Goal: Complete application form: Complete application form

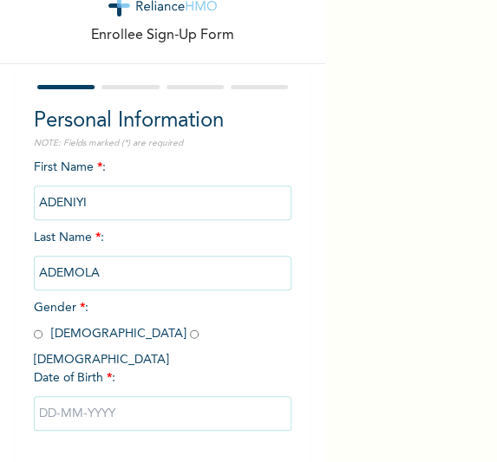
scroll to position [110, 0]
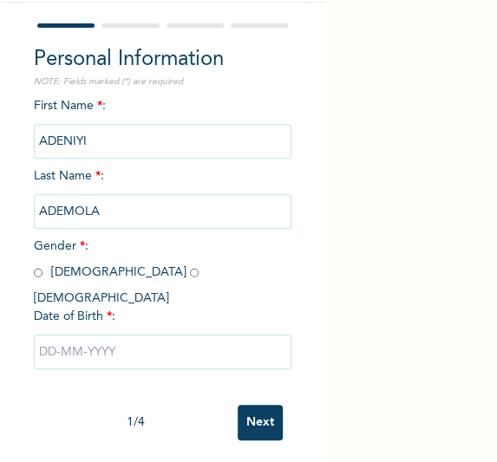
click at [44, 276] on span "Gender * : [DEMOGRAPHIC_DATA] [DEMOGRAPHIC_DATA]" at bounding box center [120, 272] width 173 height 64
click at [31, 268] on div "Personal Information NOTE: Fields marked (*) are required First Name * : [PERSO…" at bounding box center [162, 235] width 293 height 464
click at [35, 275] on input "radio" at bounding box center [38, 272] width 9 height 16
radio input "true"
click at [101, 335] on input "text" at bounding box center [163, 352] width 258 height 35
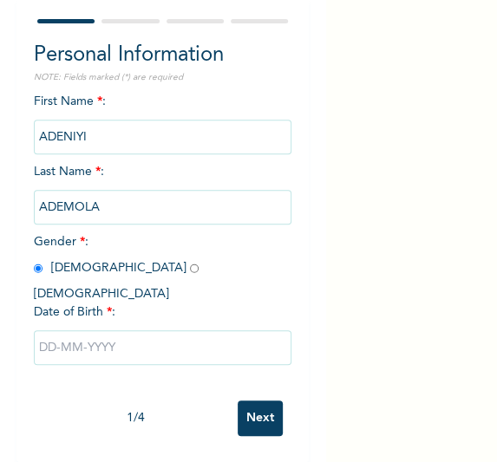
select select "9"
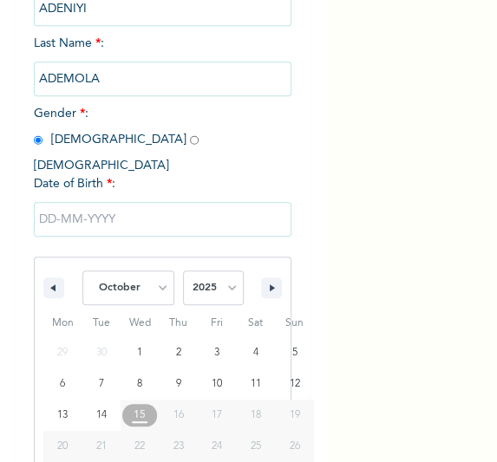
scroll to position [288, 0]
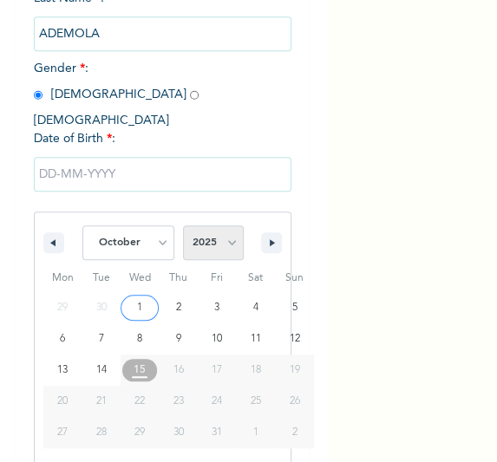
click at [225, 227] on select "2025 2024 2023 2022 2021 2020 2019 2018 2017 2016 2015 2014 2013 2012 2011 2010…" at bounding box center [213, 242] width 61 height 35
select select "1998"
click at [183, 225] on select "2025 2024 2023 2022 2021 2020 2019 2018 2017 2016 2015 2014 2013 2012 2011 2010…" at bounding box center [213, 242] width 61 height 35
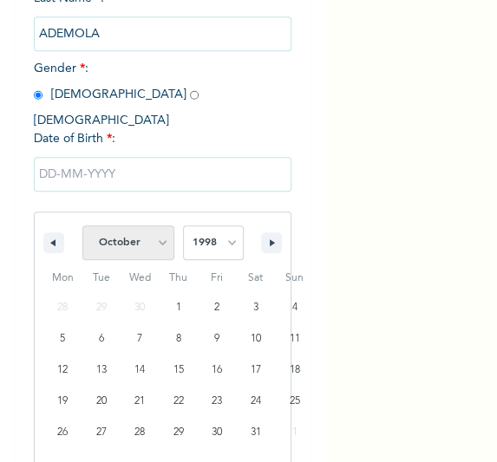
click at [134, 226] on select "January February March April May June July August September October November De…" at bounding box center [128, 242] width 92 height 35
select select "1"
click at [82, 225] on select "January February March April May June July August September October November De…" at bounding box center [128, 242] width 92 height 35
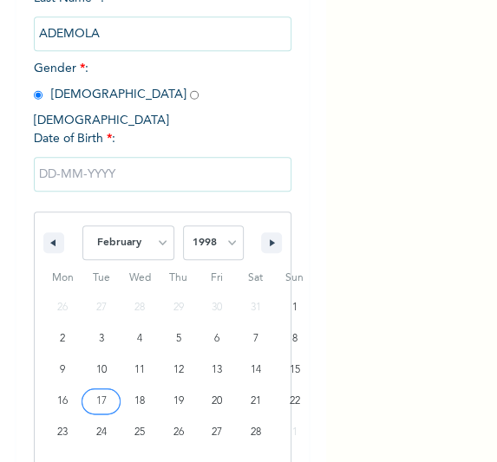
type input "[DATE]"
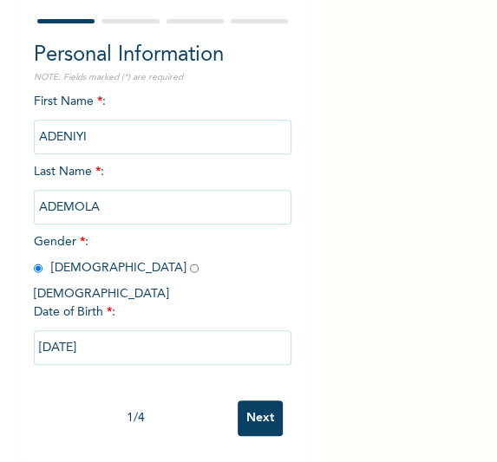
scroll to position [110, 0]
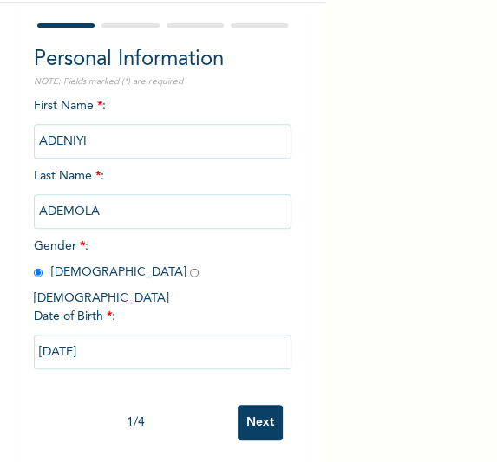
click at [246, 411] on input "Next" at bounding box center [260, 423] width 45 height 36
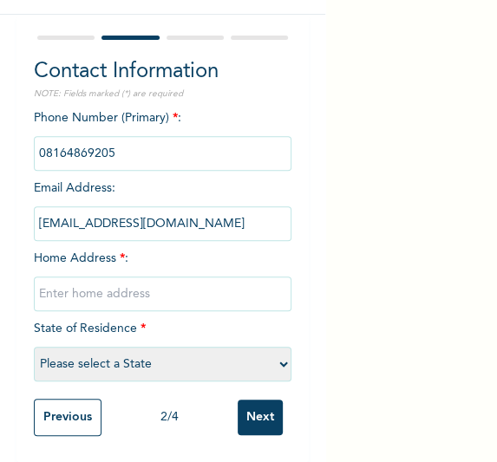
click at [140, 277] on input "text" at bounding box center [163, 294] width 258 height 35
type input "[GEOGRAPHIC_DATA]"
select select "25"
click at [250, 400] on input "Next" at bounding box center [260, 418] width 45 height 36
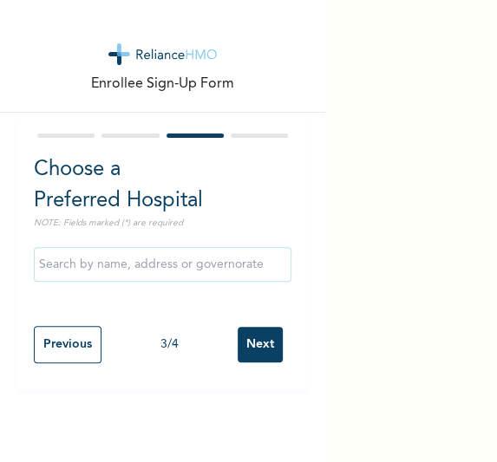
scroll to position [0, 0]
click at [160, 274] on input "text" at bounding box center [163, 264] width 258 height 35
click at [294, 297] on div "Choose a Preferred Hospital NOTE: Fields marked (*) are required Previous 3 / 4…" at bounding box center [162, 251] width 293 height 277
click at [264, 362] on input "Next" at bounding box center [260, 345] width 45 height 36
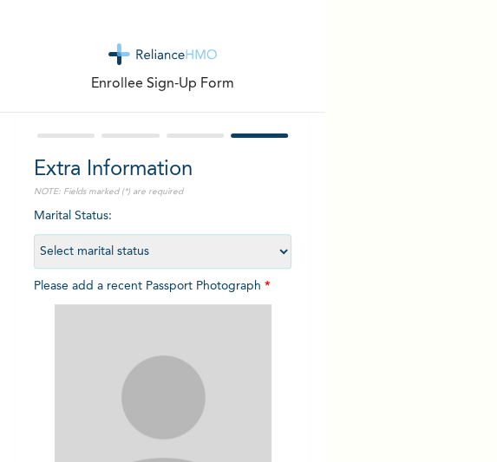
click at [259, 349] on img at bounding box center [163, 412] width 217 height 217
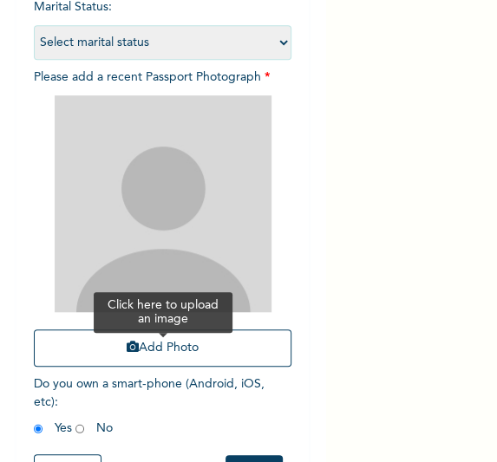
scroll to position [210, 0]
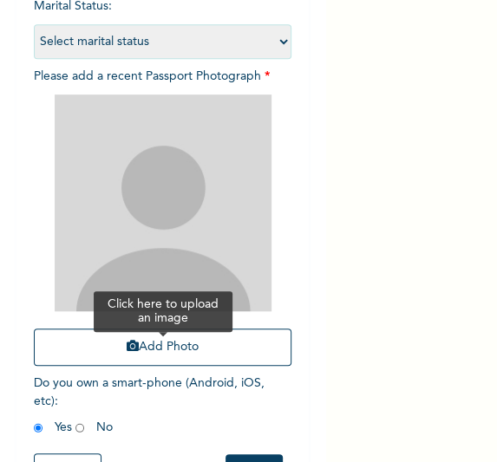
click at [223, 346] on button "Add Photo" at bounding box center [163, 347] width 258 height 37
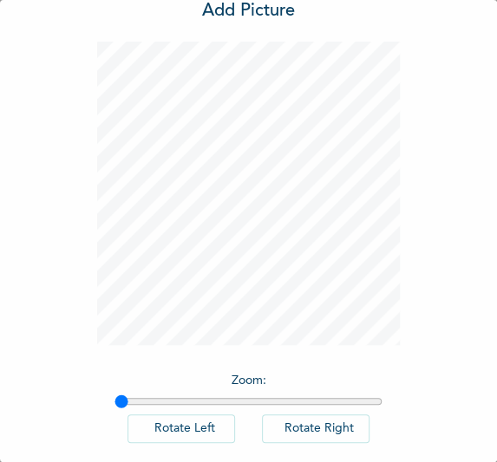
scroll to position [142, 0]
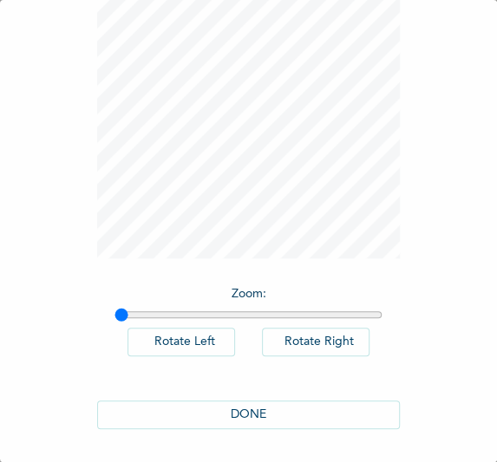
click at [261, 419] on button "DONE" at bounding box center [249, 415] width 304 height 29
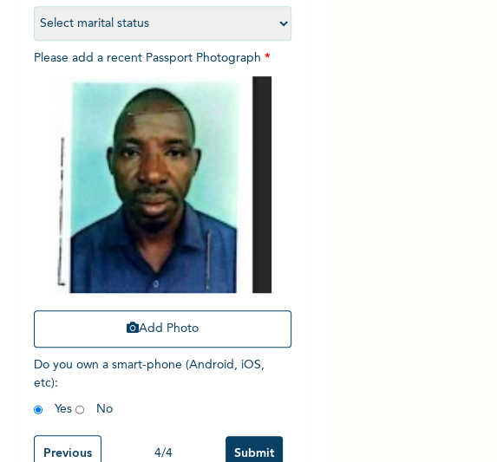
scroll to position [277, 0]
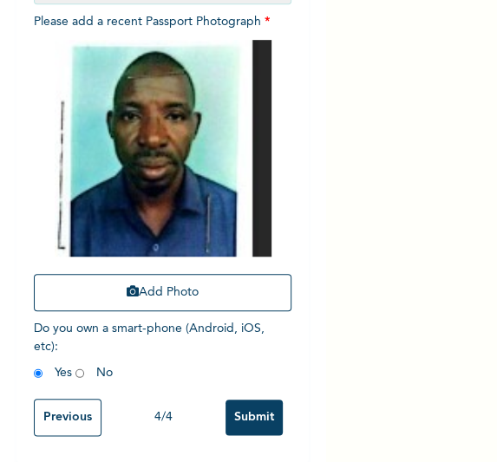
click at [240, 408] on input "Submit" at bounding box center [253, 418] width 57 height 36
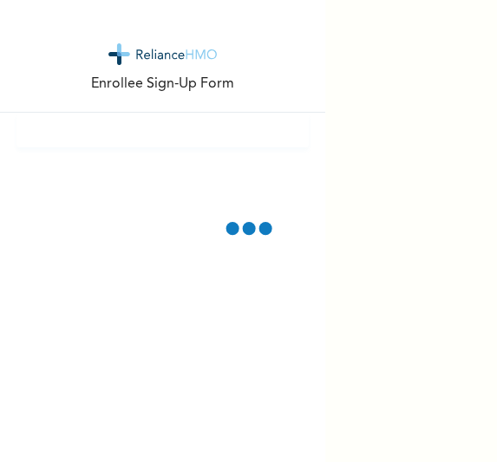
scroll to position [0, 0]
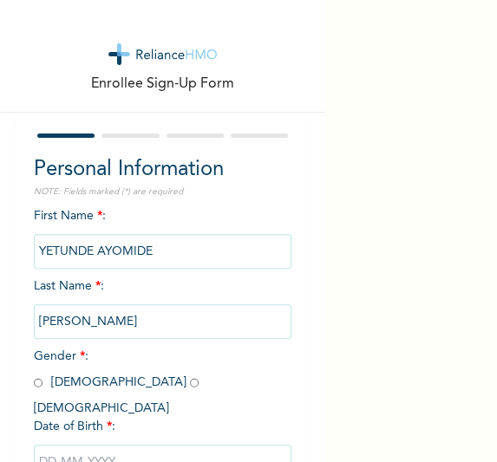
click at [138, 332] on input "ADEKOYA" at bounding box center [163, 321] width 258 height 35
click at [95, 378] on span "Gender * : [DEMOGRAPHIC_DATA] [DEMOGRAPHIC_DATA]" at bounding box center [120, 382] width 173 height 64
click at [190, 384] on input "radio" at bounding box center [194, 383] width 9 height 16
radio input "true"
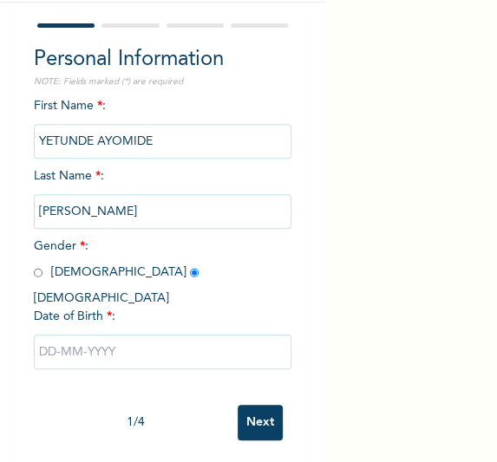
click at [140, 335] on input "text" at bounding box center [163, 352] width 258 height 35
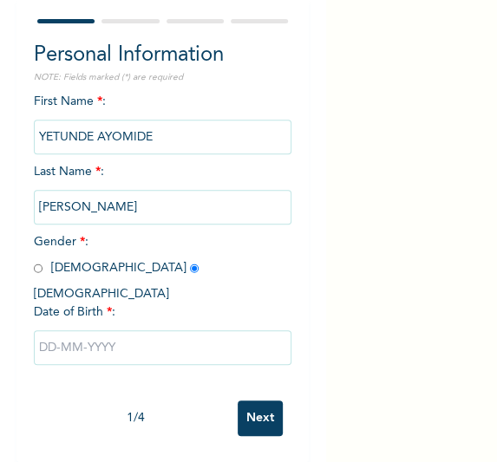
select select "9"
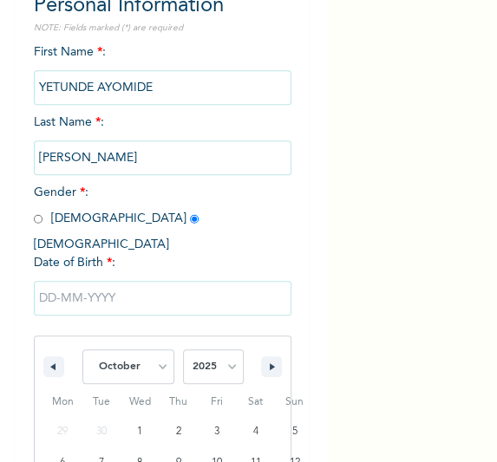
scroll to position [288, 0]
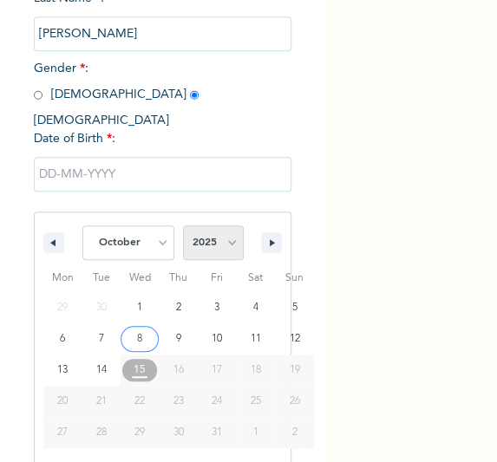
click at [226, 228] on select "2025 2024 2023 2022 2021 2020 2019 2018 2017 2016 2015 2014 2013 2012 2011 2010…" at bounding box center [213, 242] width 61 height 35
select select "2002"
click at [183, 225] on select "2025 2024 2023 2022 2021 2020 2019 2018 2017 2016 2015 2014 2013 2012 2011 2010…" at bounding box center [213, 242] width 61 height 35
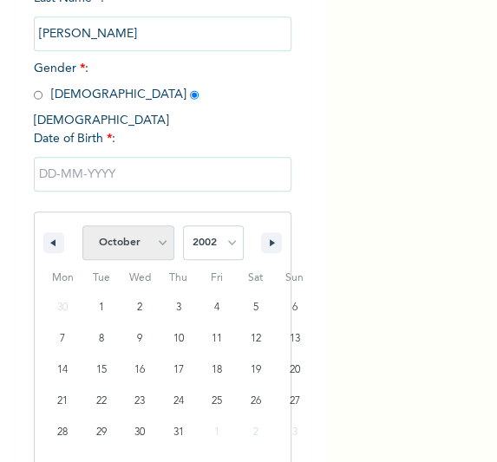
click at [162, 227] on select "January February March April May June July August September October November De…" at bounding box center [128, 242] width 92 height 35
select select "2"
click at [82, 225] on select "January February March April May June July August September October November De…" at bounding box center [128, 242] width 92 height 35
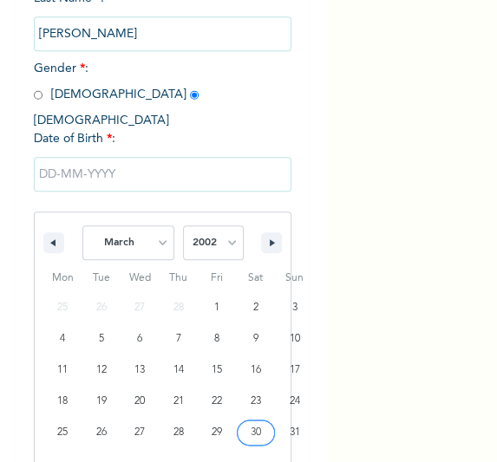
type input "03/30/2002"
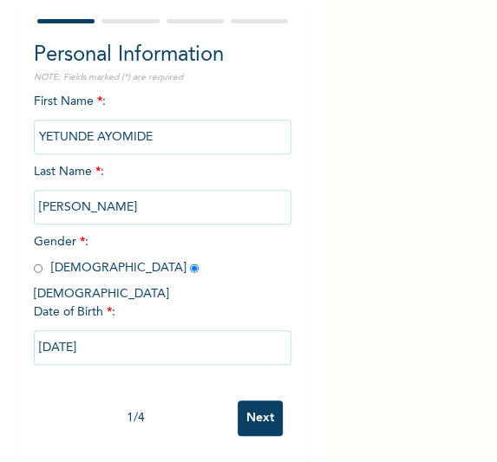
scroll to position [110, 0]
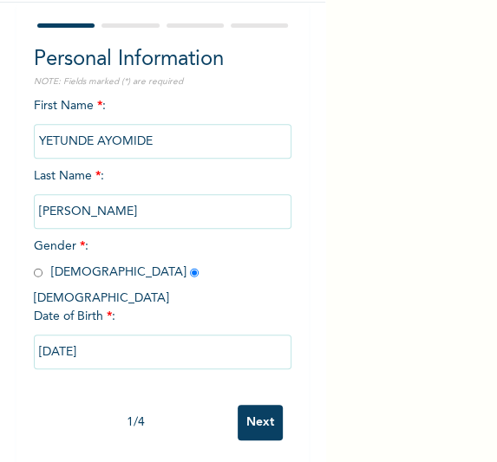
click at [249, 405] on input "Next" at bounding box center [260, 423] width 45 height 36
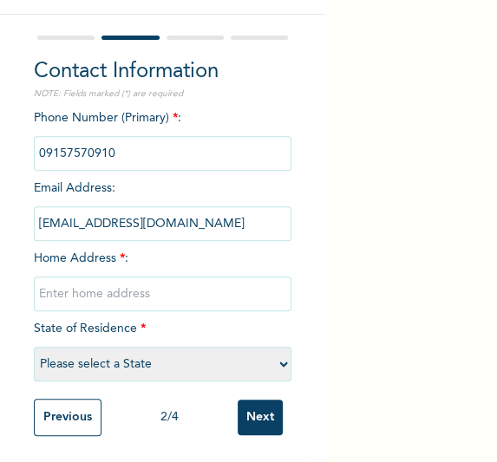
click at [139, 288] on input "text" at bounding box center [163, 294] width 258 height 35
type input "[GEOGRAPHIC_DATA]"
select select "25"
click at [248, 413] on input "Next" at bounding box center [260, 418] width 45 height 36
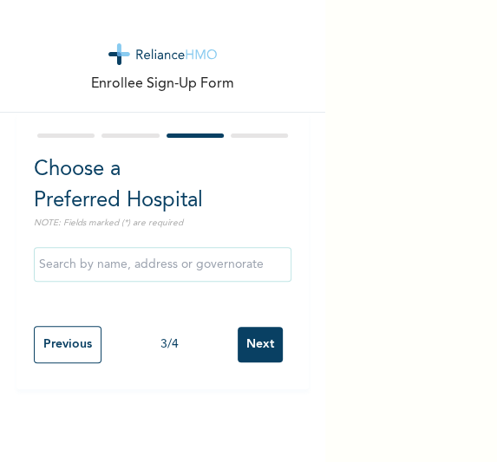
scroll to position [0, 0]
click at [250, 353] on input "Next" at bounding box center [260, 345] width 45 height 36
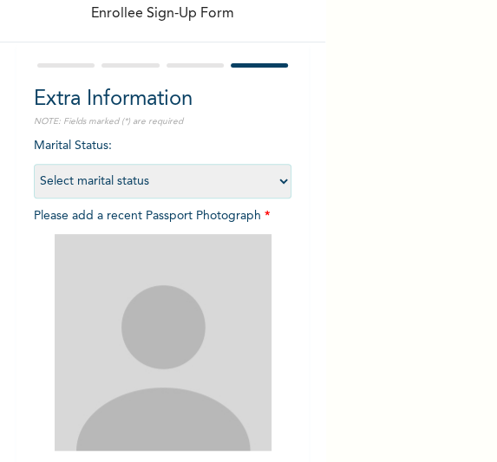
scroll to position [157, 0]
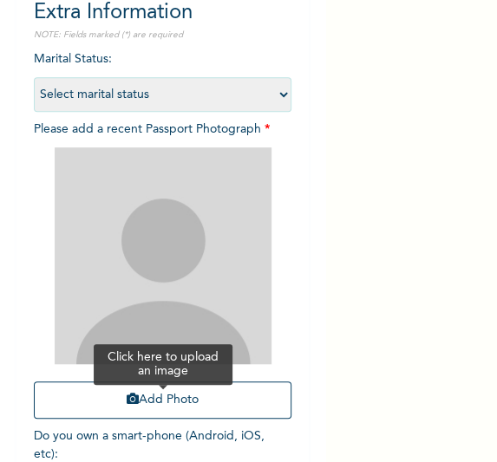
click at [221, 402] on button "Add Photo" at bounding box center [163, 400] width 258 height 37
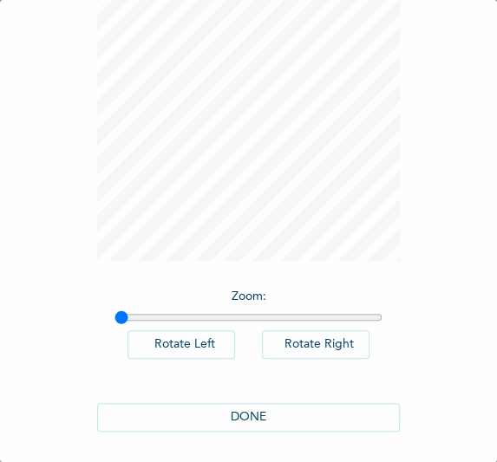
scroll to position [142, 0]
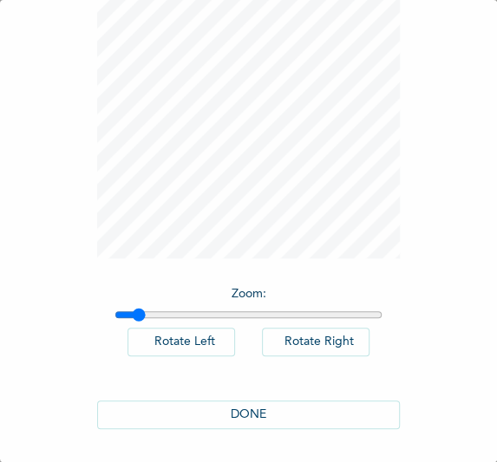
type input "1.07"
click at [133, 317] on input "range" at bounding box center [248, 315] width 269 height 14
click at [200, 414] on button "DONE" at bounding box center [249, 415] width 304 height 29
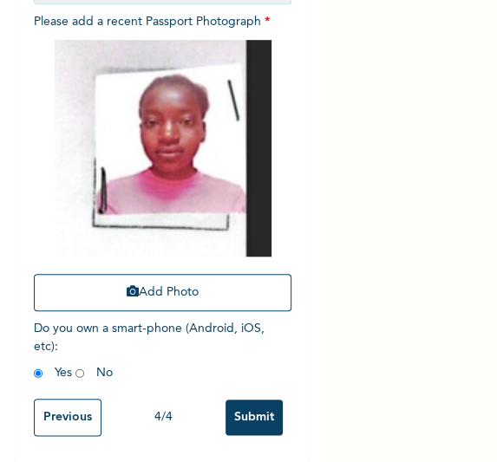
scroll to position [277, 0]
click at [238, 405] on input "Submit" at bounding box center [253, 418] width 57 height 36
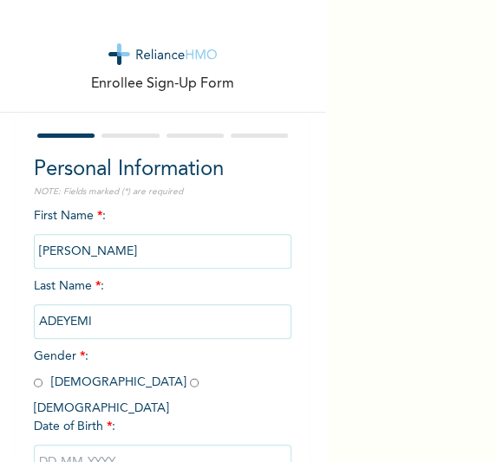
click at [190, 382] on input "radio" at bounding box center [194, 383] width 9 height 16
radio input "true"
click at [101, 445] on input "text" at bounding box center [163, 462] width 258 height 35
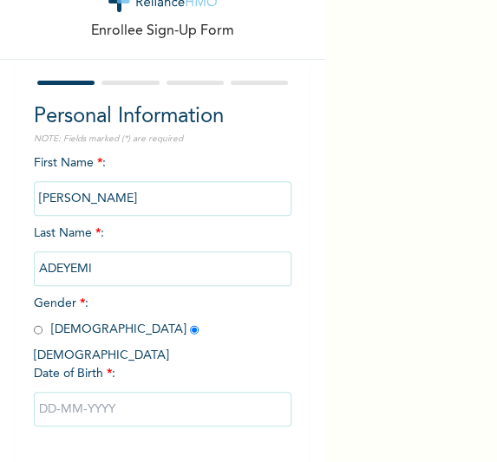
select select "9"
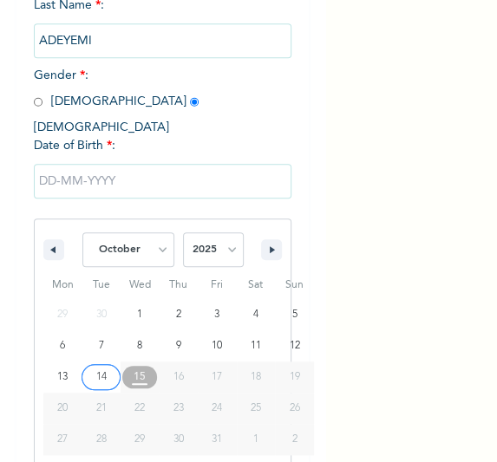
scroll to position [288, 0]
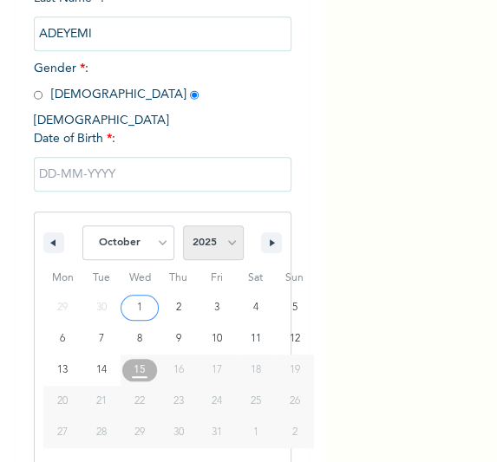
click at [218, 232] on select "2025 2024 2023 2022 2021 2020 2019 2018 2017 2016 2015 2014 2013 2012 2011 2010…" at bounding box center [213, 242] width 61 height 35
select select "2004"
click at [183, 225] on select "2025 2024 2023 2022 2021 2020 2019 2018 2017 2016 2015 2014 2013 2012 2011 2010…" at bounding box center [213, 242] width 61 height 35
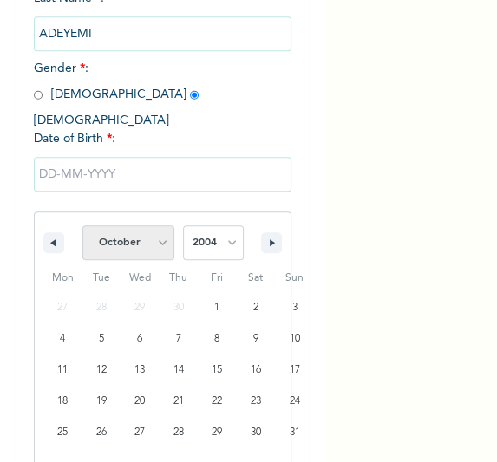
click at [161, 226] on select "January February March April May June July August September October November De…" at bounding box center [128, 242] width 92 height 35
select select "4"
click at [82, 225] on select "January February March April May June July August September October November De…" at bounding box center [128, 242] width 92 height 35
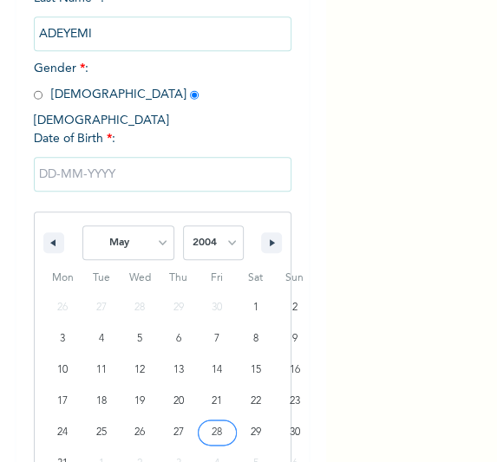
type input "05/28/2004"
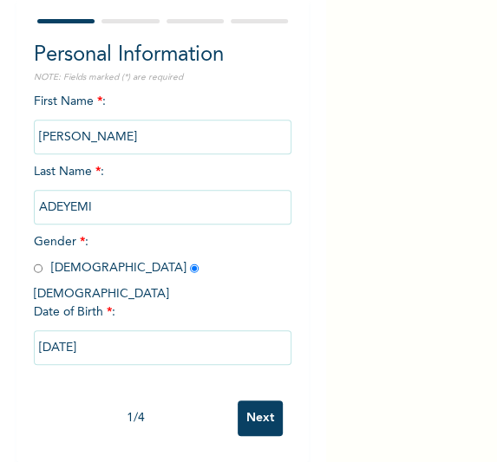
scroll to position [110, 0]
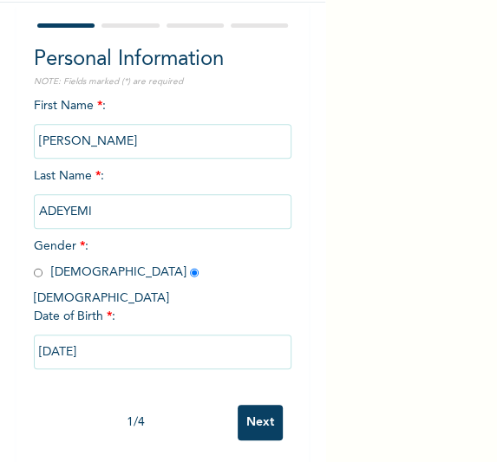
click at [248, 405] on input "Next" at bounding box center [260, 423] width 45 height 36
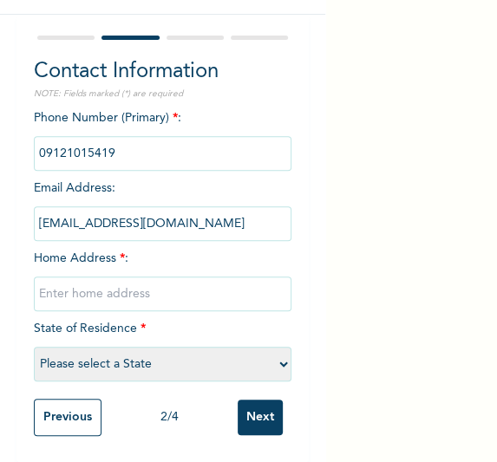
click at [147, 283] on input "text" at bounding box center [163, 294] width 258 height 35
type input "[GEOGRAPHIC_DATA]"
select select "25"
click at [238, 412] on input "Next" at bounding box center [260, 418] width 45 height 36
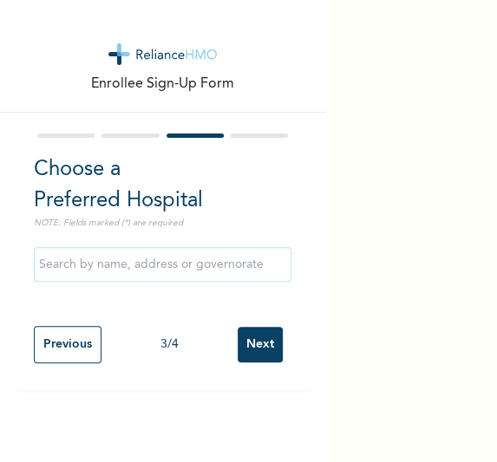
scroll to position [0, 0]
click at [222, 336] on div "3 / 4" at bounding box center [169, 345] width 137 height 18
click at [250, 349] on input "Next" at bounding box center [260, 345] width 45 height 36
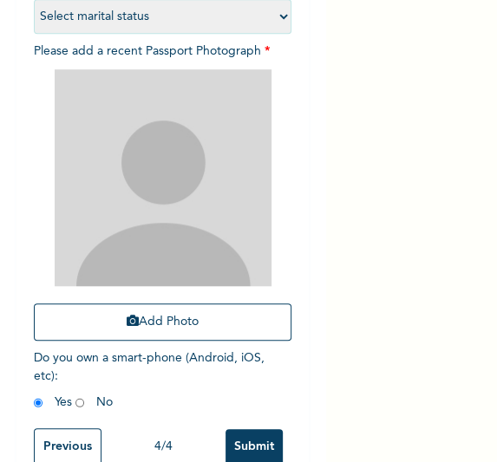
scroll to position [263, 0]
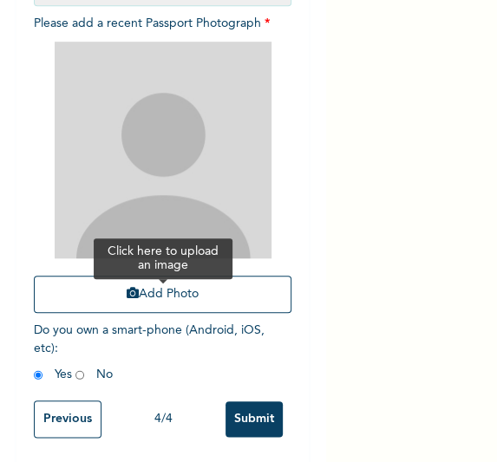
click at [191, 290] on button "Add Photo" at bounding box center [163, 294] width 258 height 37
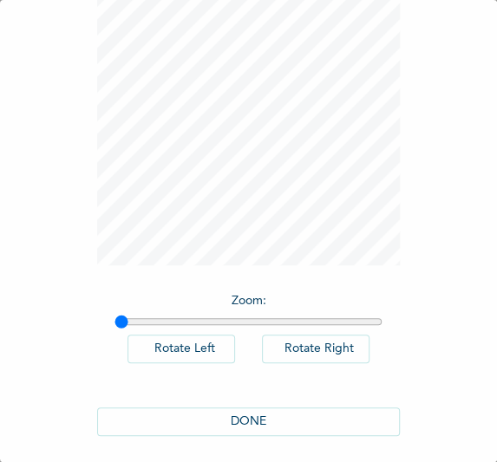
scroll to position [142, 0]
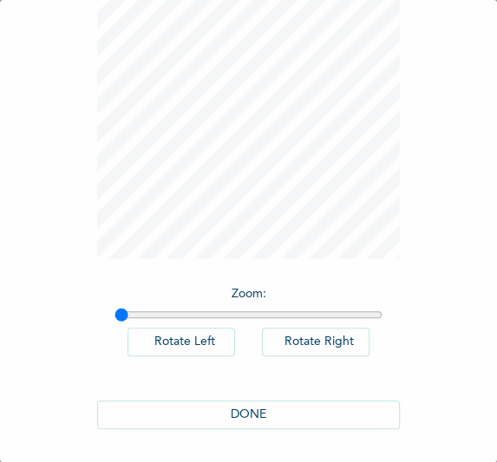
click at [271, 418] on button "DONE" at bounding box center [249, 415] width 304 height 29
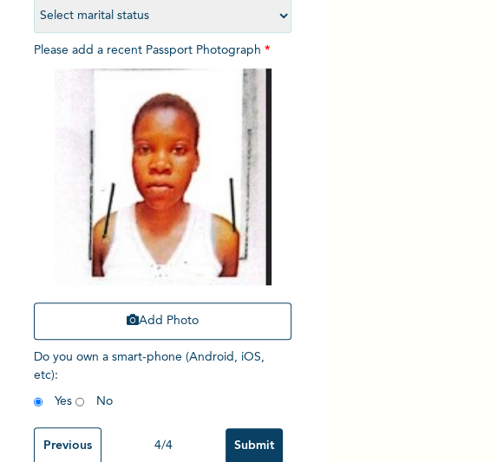
scroll to position [277, 0]
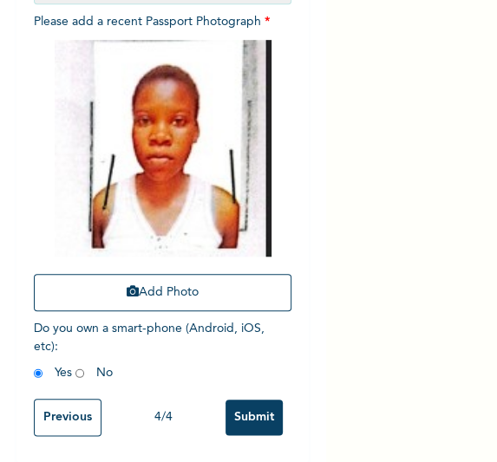
click at [248, 408] on input "Submit" at bounding box center [253, 418] width 57 height 36
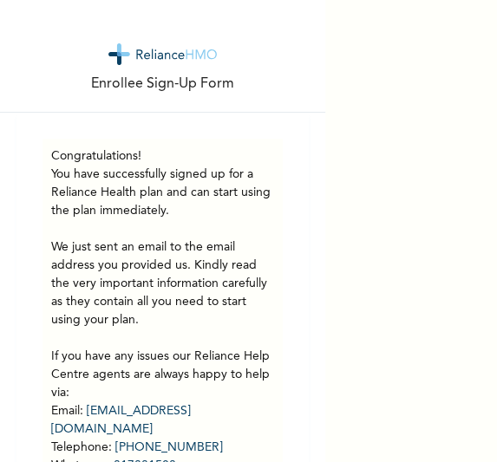
click at [378, 336] on div "Enrollee Sign-Up Form Congratulations! You have successfully signed up for a Re…" at bounding box center [248, 231] width 497 height 462
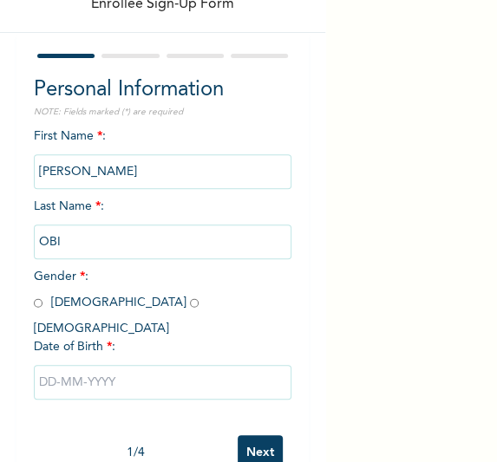
scroll to position [105, 0]
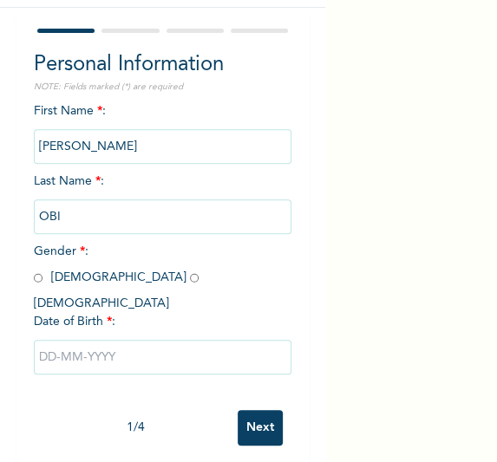
drag, startPoint x: 37, startPoint y: 280, endPoint x: 62, endPoint y: 311, distance: 40.1
click at [37, 280] on input "radio" at bounding box center [38, 278] width 9 height 16
radio input "true"
click at [74, 340] on input "text" at bounding box center [163, 357] width 258 height 35
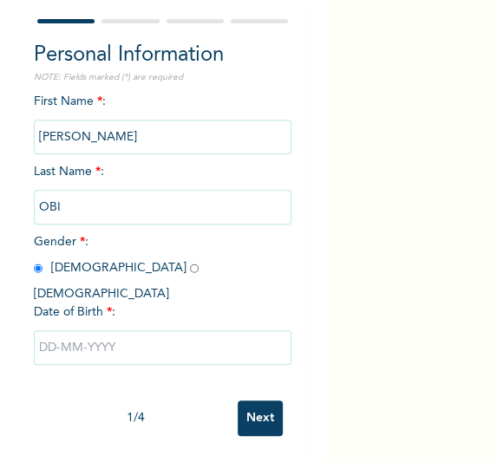
select select "9"
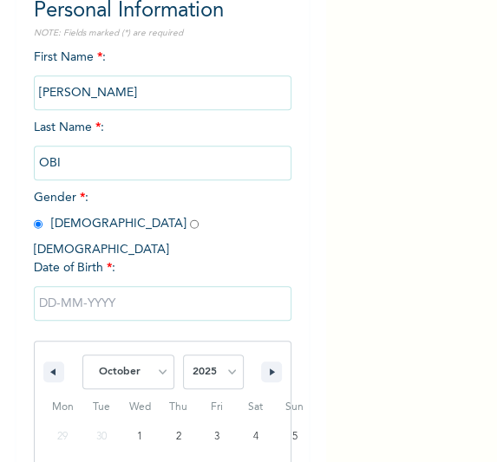
scroll to position [288, 0]
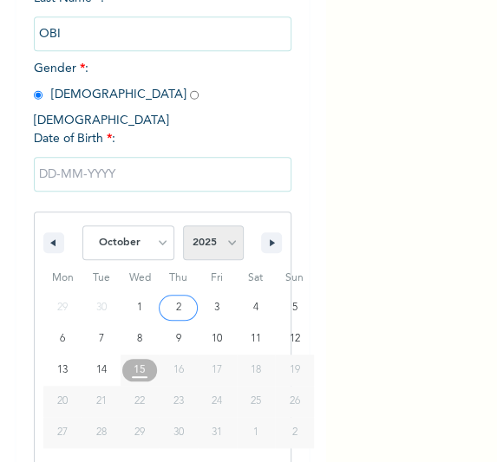
click at [197, 237] on select "2025 2024 2023 2022 2021 2020 2019 2018 2017 2016 2015 2014 2013 2012 2011 2010…" at bounding box center [213, 242] width 61 height 35
select select "1989"
click at [183, 225] on select "2025 2024 2023 2022 2021 2020 2019 2018 2017 2016 2015 2014 2013 2012 2011 2010…" at bounding box center [213, 242] width 61 height 35
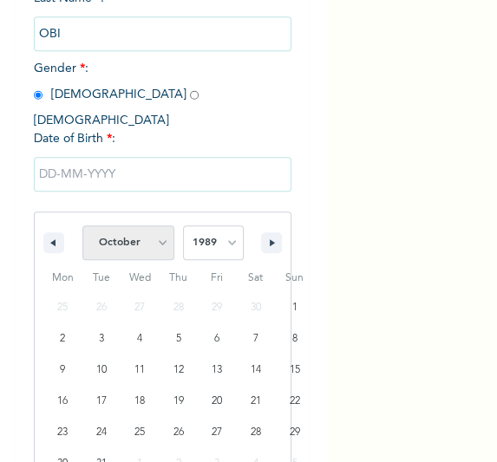
click at [158, 234] on select "January February March April May June July August September October November De…" at bounding box center [128, 242] width 92 height 35
select select "1"
click at [82, 225] on select "January February March April May June July August September October November De…" at bounding box center [128, 242] width 92 height 35
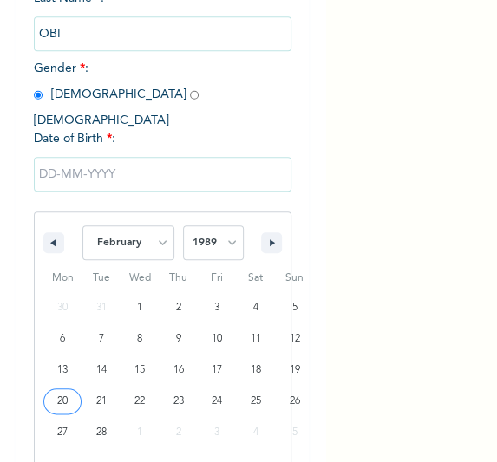
type input "02/20/1989"
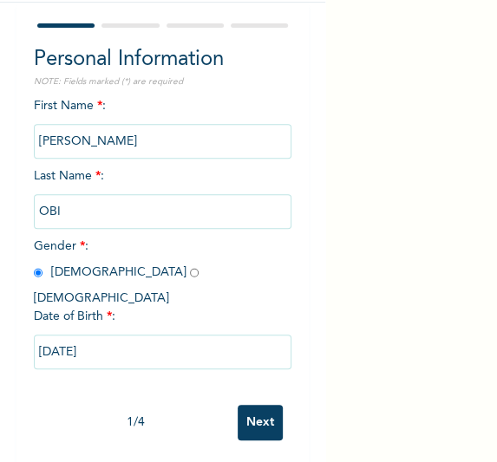
click at [242, 405] on input "Next" at bounding box center [260, 423] width 45 height 36
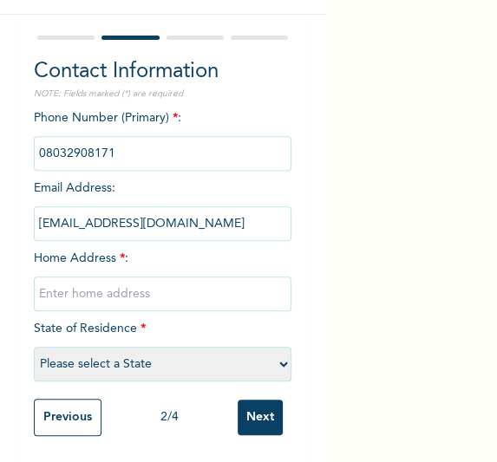
click at [104, 278] on input "text" at bounding box center [163, 294] width 258 height 35
type input "[GEOGRAPHIC_DATA]"
select select "25"
click at [251, 404] on input "Next" at bounding box center [260, 418] width 45 height 36
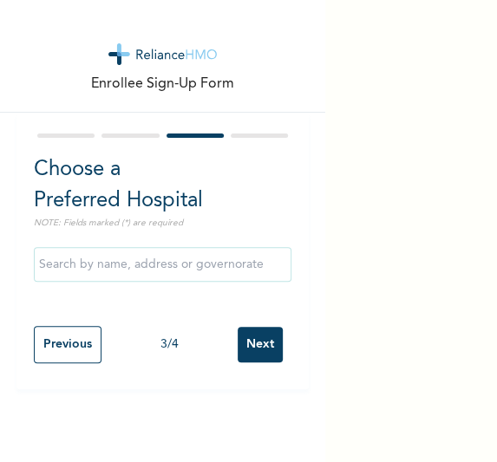
scroll to position [0, 0]
click at [242, 331] on input "Next" at bounding box center [260, 345] width 45 height 36
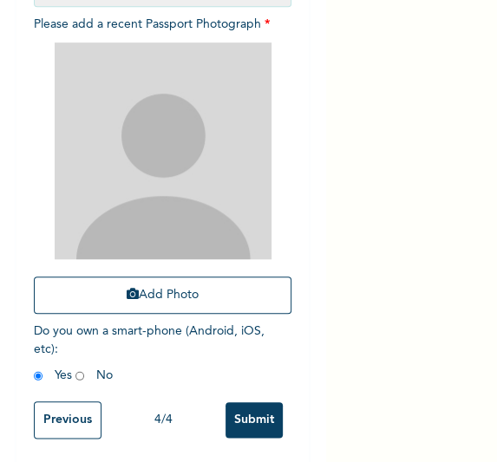
scroll to position [263, 0]
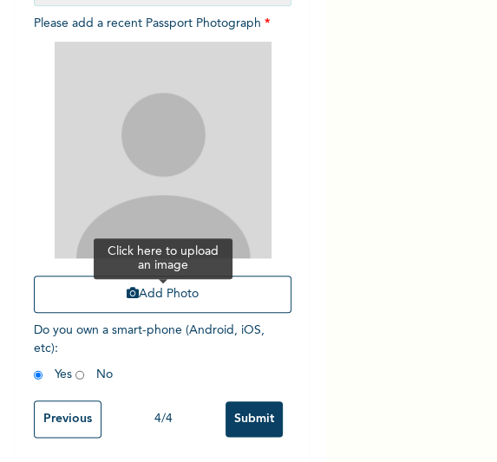
click at [129, 292] on icon "button" at bounding box center [133, 293] width 12 height 12
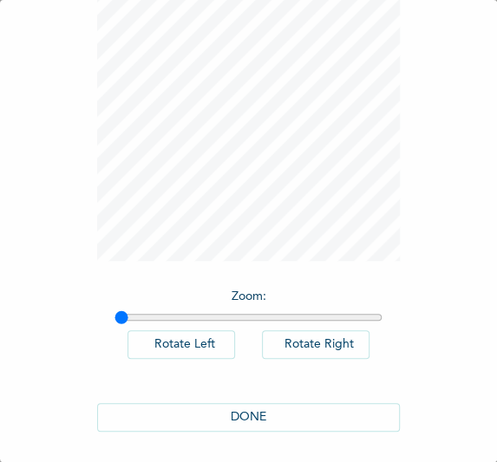
scroll to position [142, 0]
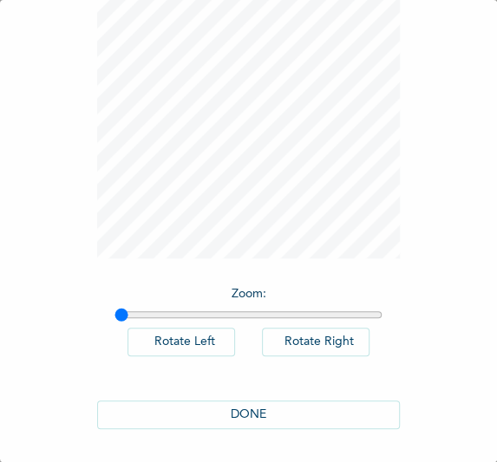
click at [236, 420] on button "DONE" at bounding box center [249, 415] width 304 height 29
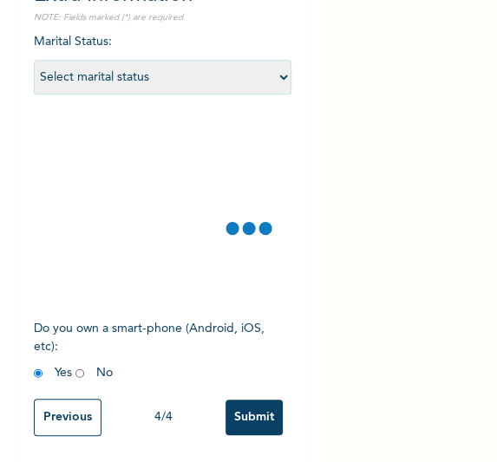
scroll to position [239, 0]
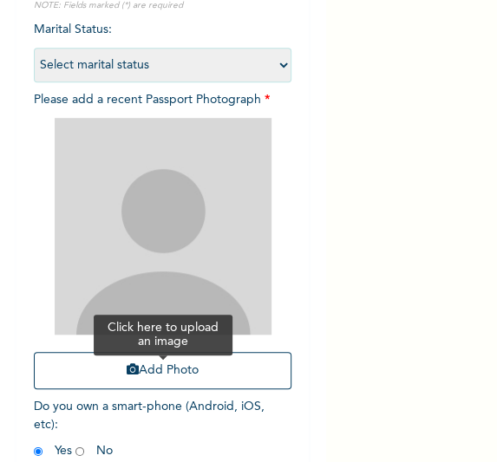
click at [181, 363] on button "Add Photo" at bounding box center [163, 370] width 258 height 37
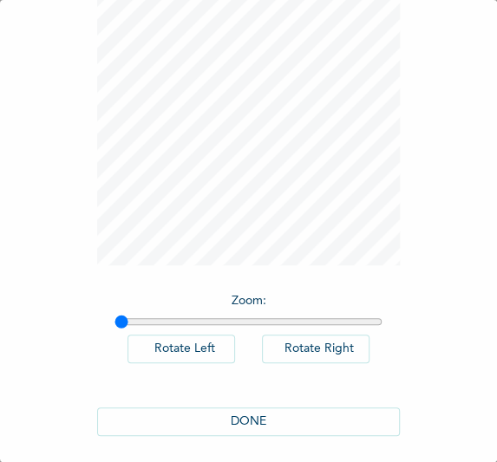
scroll to position [142, 0]
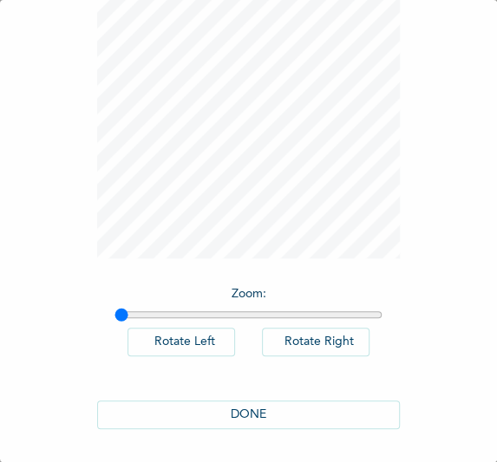
click at [234, 414] on button "DONE" at bounding box center [249, 415] width 304 height 29
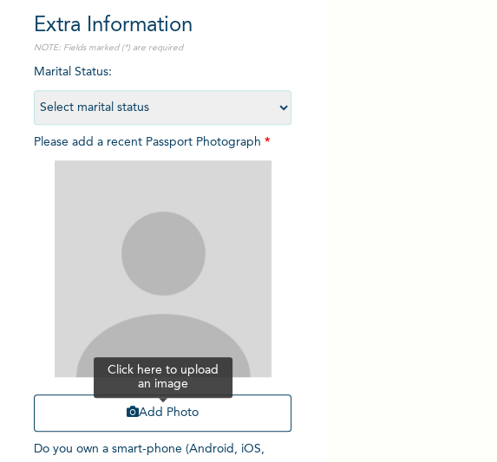
scroll to position [201, 0]
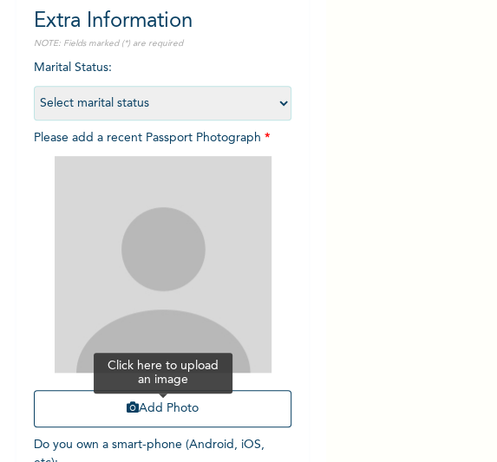
click at [160, 412] on button "Add Photo" at bounding box center [163, 408] width 258 height 37
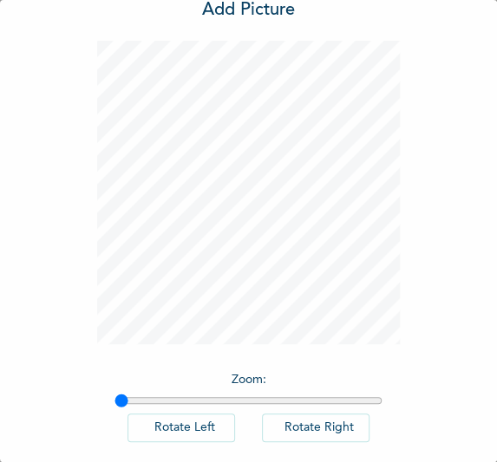
scroll to position [142, 0]
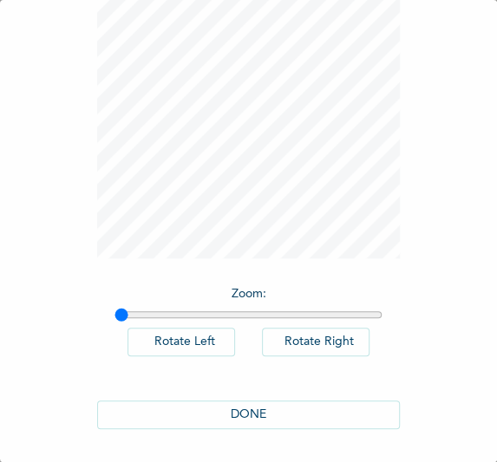
click at [232, 404] on button "DONE" at bounding box center [249, 415] width 304 height 29
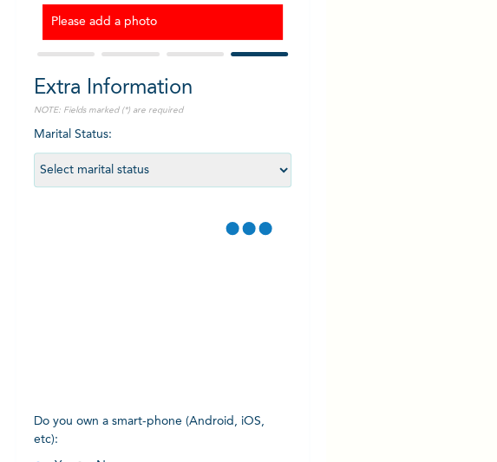
scroll to position [239, 0]
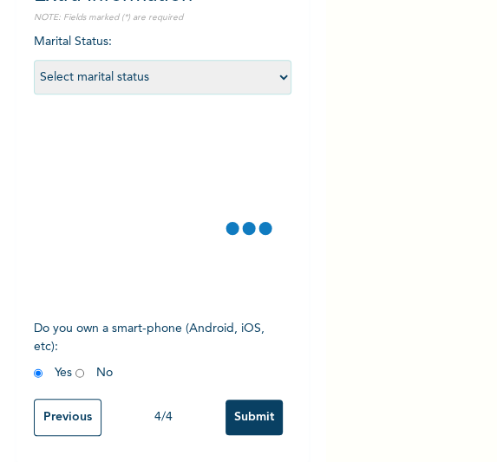
click at [129, 197] on div at bounding box center [142, 211] width 217 height 217
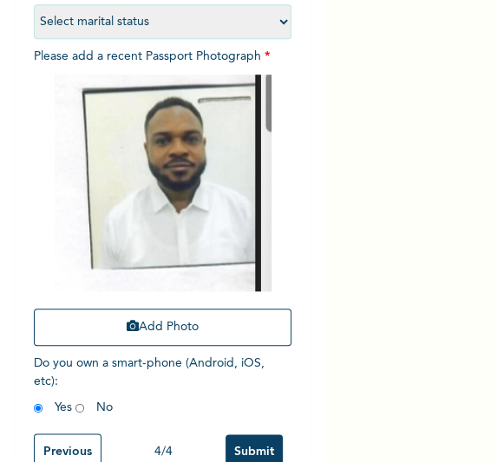
scroll to position [330, 0]
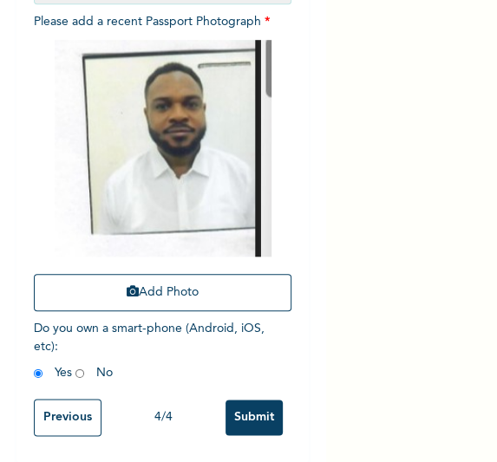
click at [247, 405] on input "Submit" at bounding box center [253, 418] width 57 height 36
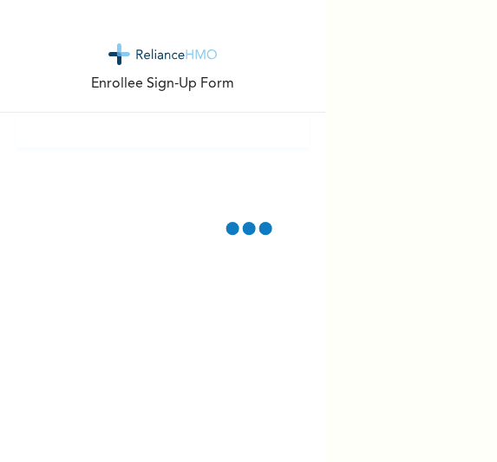
scroll to position [0, 0]
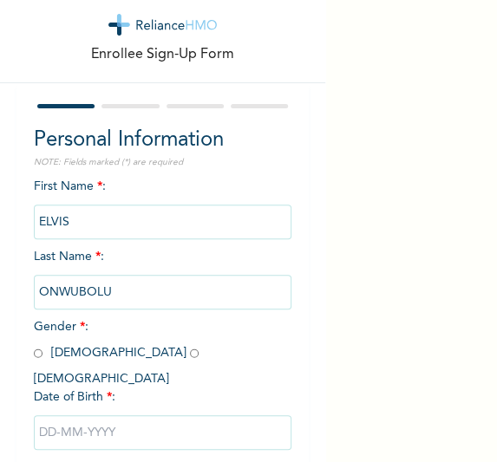
scroll to position [110, 0]
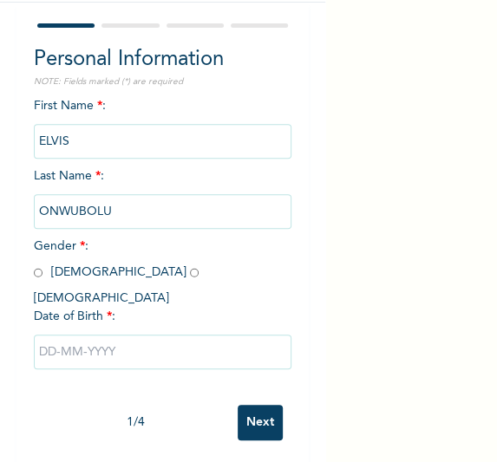
drag, startPoint x: 33, startPoint y: 270, endPoint x: 36, endPoint y: 284, distance: 14.1
click at [35, 272] on input "radio" at bounding box center [38, 272] width 9 height 16
radio input "true"
click at [63, 342] on input "text" at bounding box center [163, 352] width 258 height 35
select select "9"
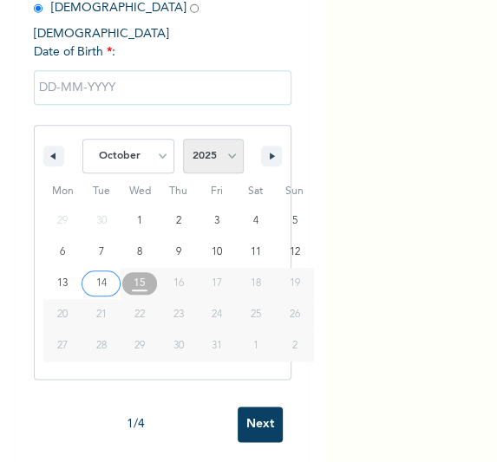
scroll to position [376, 0]
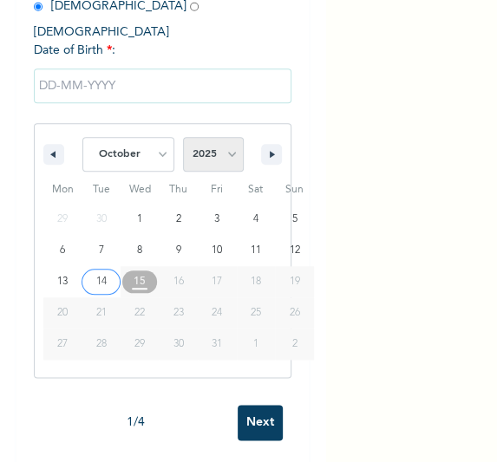
click at [208, 137] on select "2025 2024 2023 2022 2021 2020 2019 2018 2017 2016 2015 2014 2013 2012 2011 2010…" at bounding box center [213, 154] width 61 height 35
click at [210, 137] on select "2025 2024 2023 2022 2021 2020 2019 2018 2017 2016 2015 2014 2013 2012 2011 2010…" at bounding box center [213, 154] width 61 height 35
select select "1989"
click at [183, 137] on select "2025 2024 2023 2022 2021 2020 2019 2018 2017 2016 2015 2014 2013 2012 2011 2010…" at bounding box center [213, 154] width 61 height 35
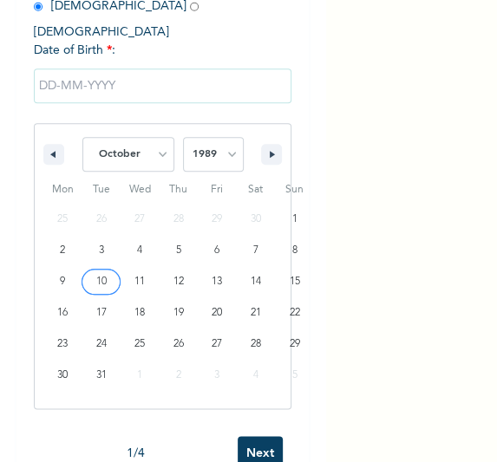
type input "[DATE]"
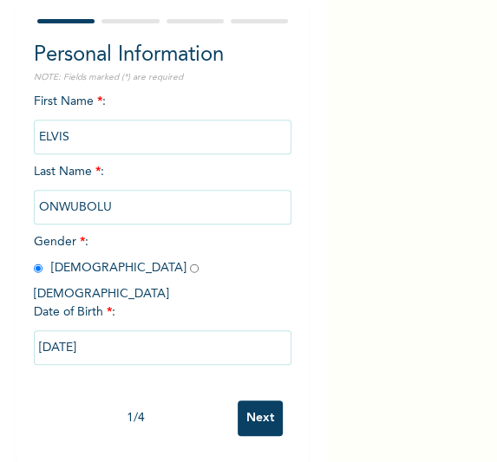
scroll to position [110, 0]
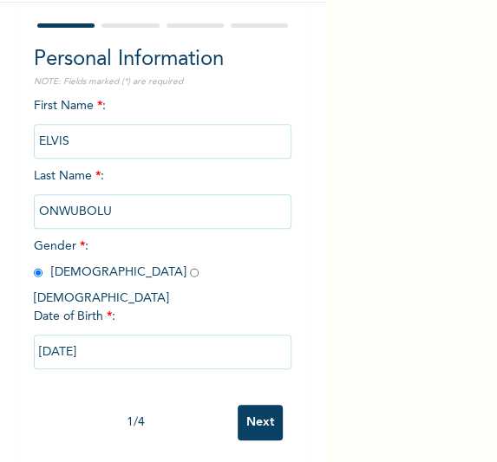
click at [241, 408] on input "Next" at bounding box center [260, 423] width 45 height 36
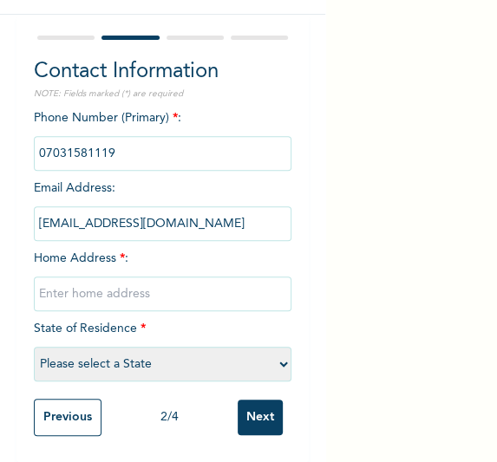
scroll to position [112, 0]
click at [120, 277] on input "text" at bounding box center [163, 294] width 258 height 35
type input "[GEOGRAPHIC_DATA]"
select select "25"
click at [246, 411] on input "Next" at bounding box center [260, 418] width 45 height 36
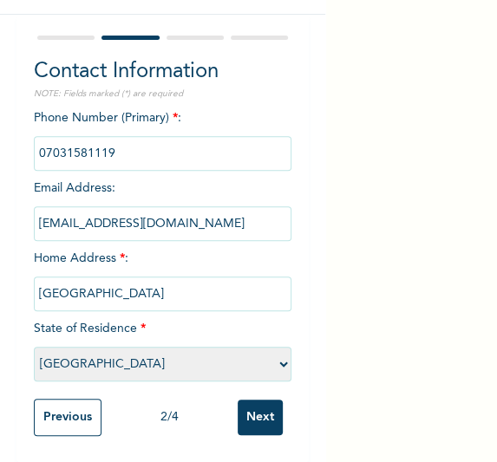
scroll to position [0, 0]
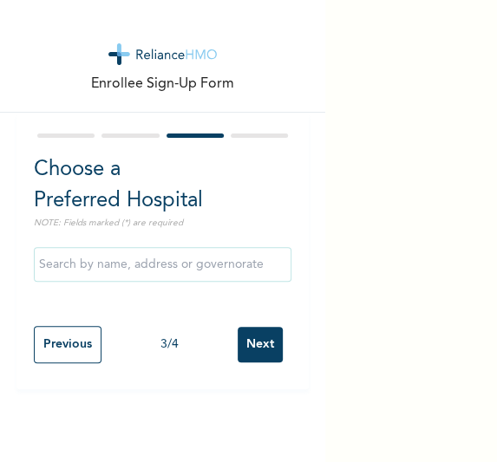
click at [242, 343] on input "Next" at bounding box center [260, 345] width 45 height 36
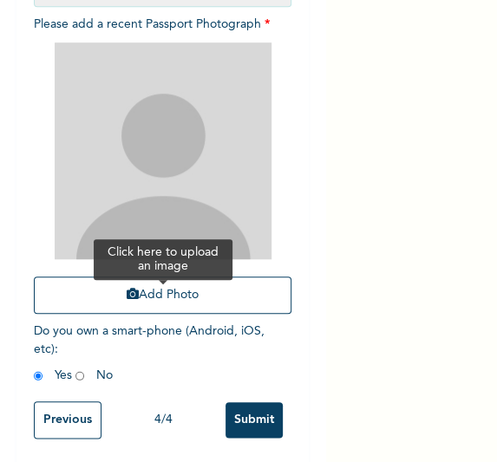
scroll to position [263, 0]
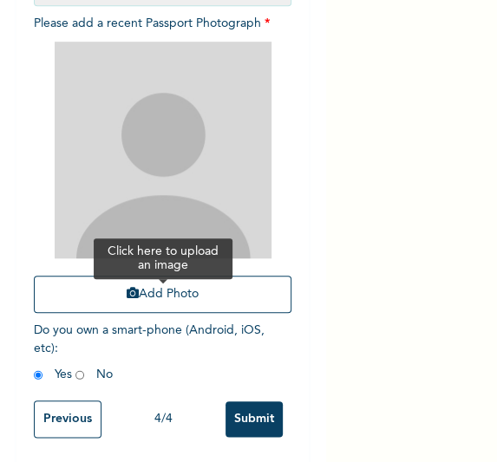
click at [146, 297] on button "Add Photo" at bounding box center [163, 294] width 258 height 37
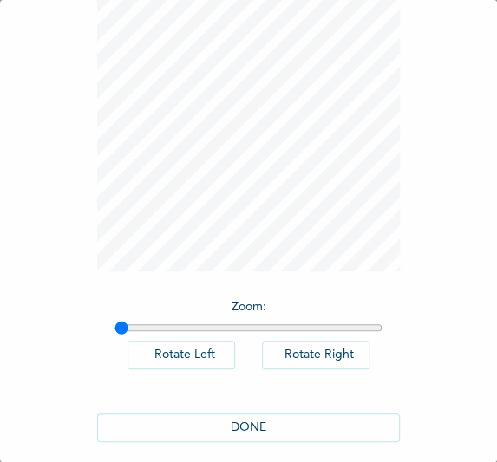
scroll to position [142, 0]
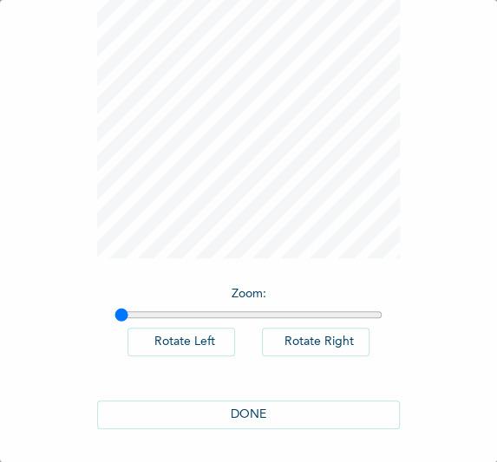
click at [248, 420] on button "DONE" at bounding box center [249, 415] width 304 height 29
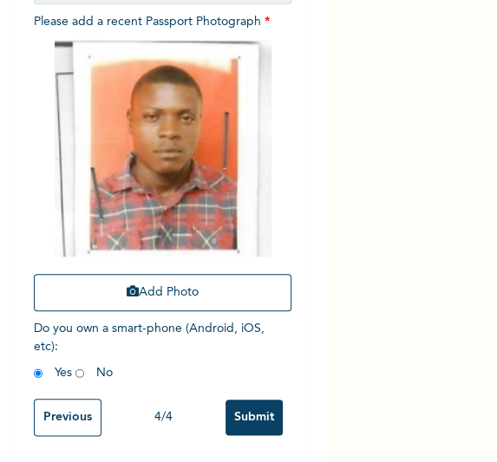
scroll to position [277, 0]
click at [251, 411] on input "Submit" at bounding box center [253, 418] width 57 height 36
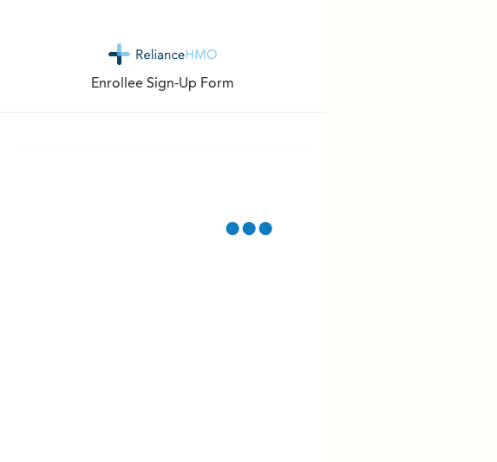
scroll to position [0, 0]
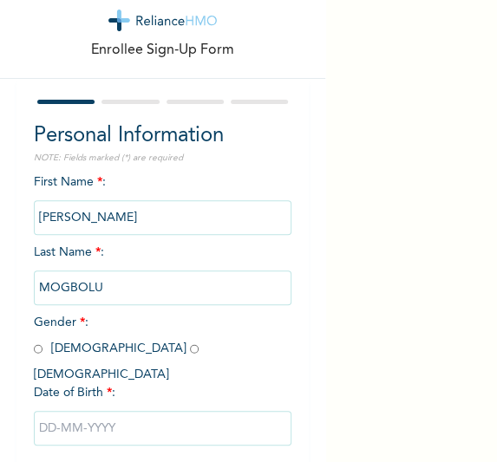
scroll to position [110, 0]
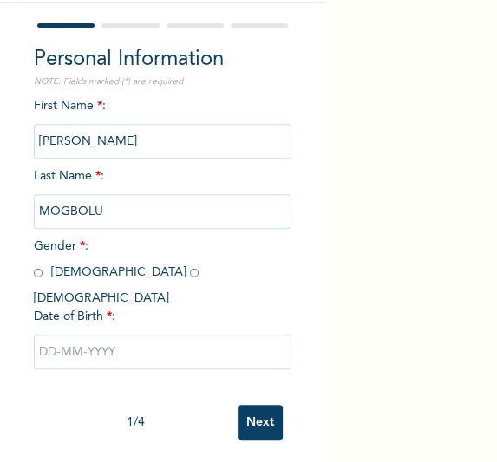
drag, startPoint x: 88, startPoint y: 274, endPoint x: 92, endPoint y: 289, distance: 15.1
click at [190, 274] on input "radio" at bounding box center [194, 272] width 9 height 16
radio input "true"
click at [94, 335] on input "text" at bounding box center [163, 352] width 258 height 35
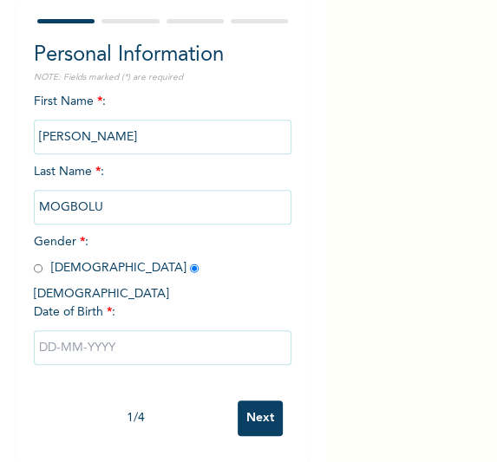
select select "9"
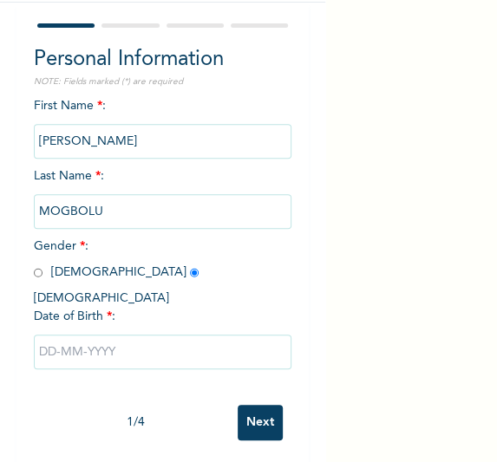
click at [401, 295] on div "Enrollee Sign-Up Form Personal Information NOTE: Fields marked (*) are required…" at bounding box center [248, 231] width 497 height 462
click at [107, 335] on input "text" at bounding box center [163, 352] width 258 height 35
select select "9"
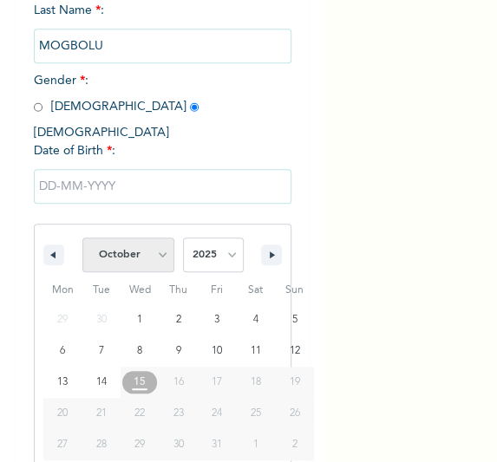
scroll to position [288, 0]
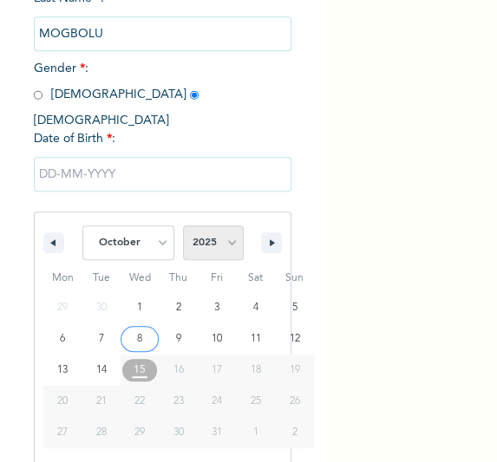
click at [226, 235] on select "2025 2024 2023 2022 2021 2020 2019 2018 2017 2016 2015 2014 2013 2012 2011 2010…" at bounding box center [213, 242] width 61 height 35
select select "1975"
click at [183, 225] on select "2025 2024 2023 2022 2021 2020 2019 2018 2017 2016 2015 2014 2013 2012 2011 2010…" at bounding box center [213, 242] width 61 height 35
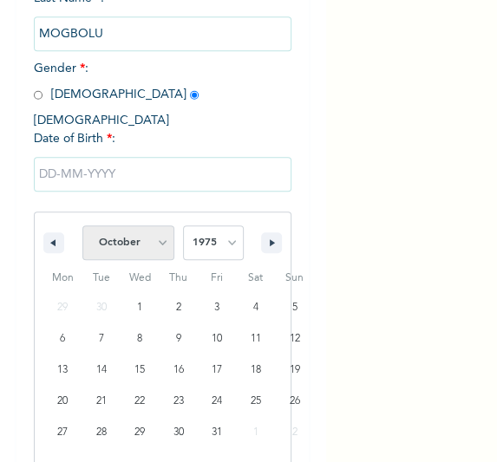
click at [154, 225] on select "January February March April May June July August September October November De…" at bounding box center [128, 242] width 92 height 35
select select "7"
click at [82, 225] on select "January February March April May June July August September October November De…" at bounding box center [128, 242] width 92 height 35
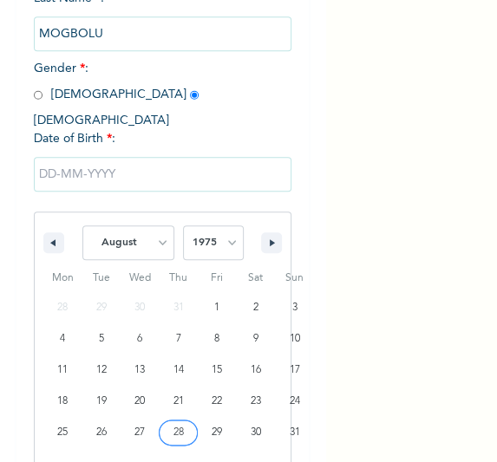
type input "08/28/1975"
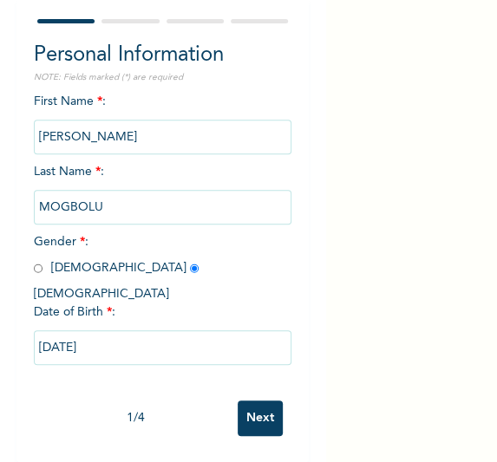
scroll to position [110, 0]
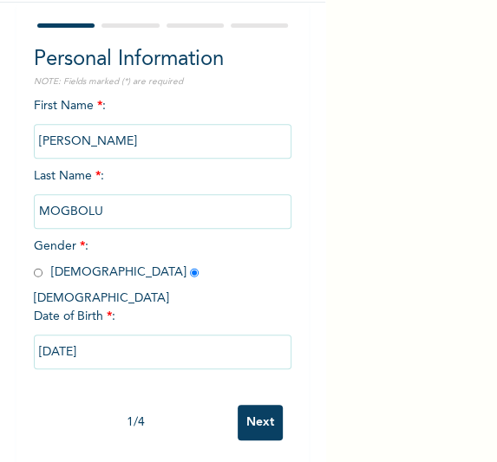
click at [238, 410] on input "Next" at bounding box center [260, 423] width 45 height 36
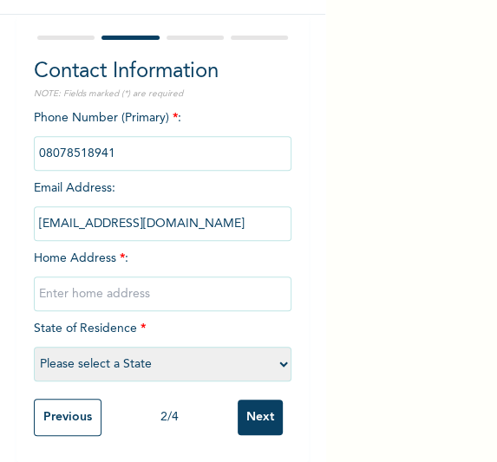
click at [174, 280] on input "text" at bounding box center [163, 294] width 258 height 35
type input "[GEOGRAPHIC_DATA]"
select select "25"
click at [261, 416] on input "Next" at bounding box center [260, 418] width 45 height 36
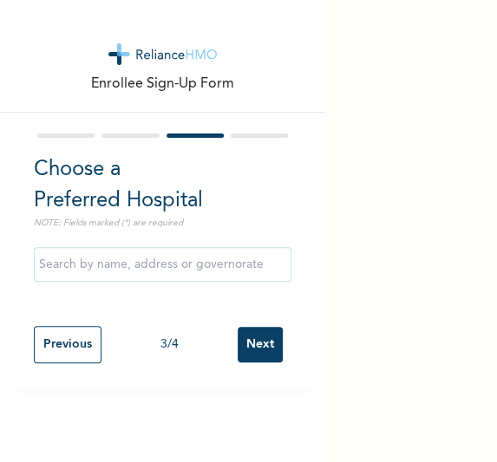
click at [238, 359] on input "Next" at bounding box center [260, 345] width 45 height 36
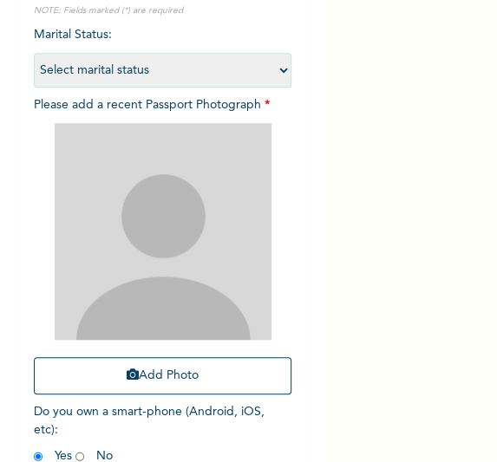
scroll to position [210, 0]
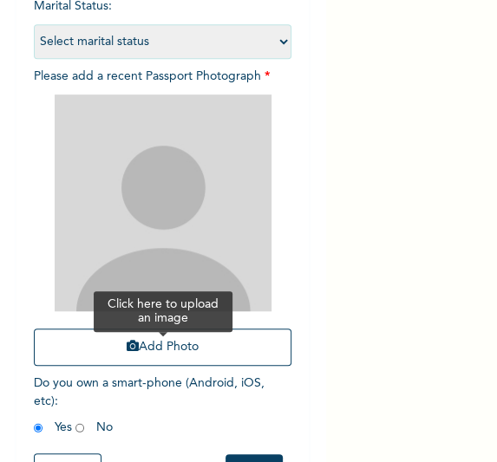
click at [171, 344] on button "Add Photo" at bounding box center [163, 347] width 258 height 37
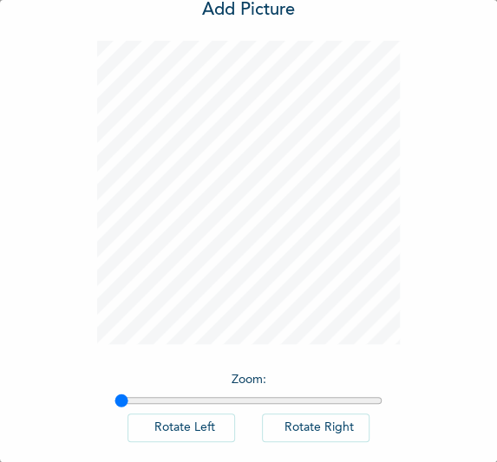
scroll to position [142, 0]
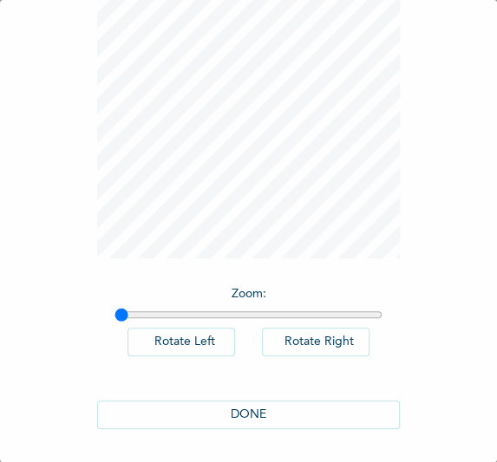
click at [237, 397] on div "DONE" at bounding box center [249, 414] width 304 height 63
click at [238, 401] on button "DONE" at bounding box center [249, 415] width 304 height 29
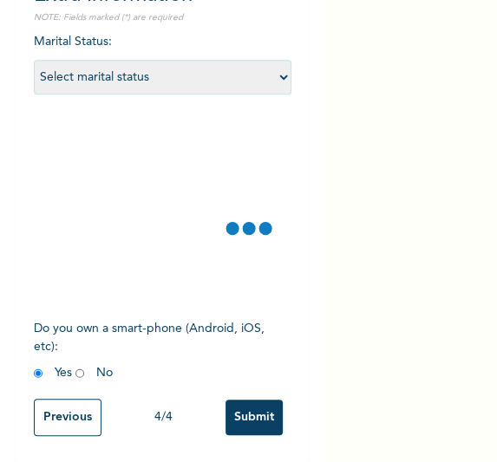
scroll to position [186, 0]
click at [238, 379] on span "Do you own a smart-phone (Android, iOS, etc) : Yes No" at bounding box center [149, 351] width 231 height 56
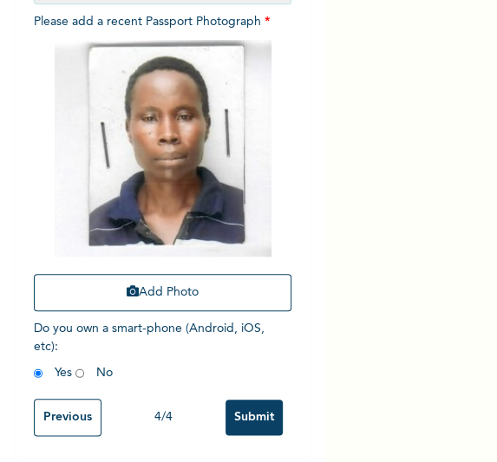
scroll to position [277, 0]
drag, startPoint x: 258, startPoint y: 393, endPoint x: 245, endPoint y: 410, distance: 21.2
click at [253, 400] on input "Submit" at bounding box center [253, 418] width 57 height 36
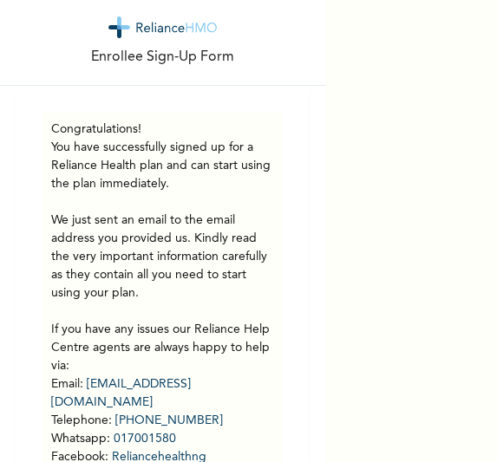
scroll to position [52, 0]
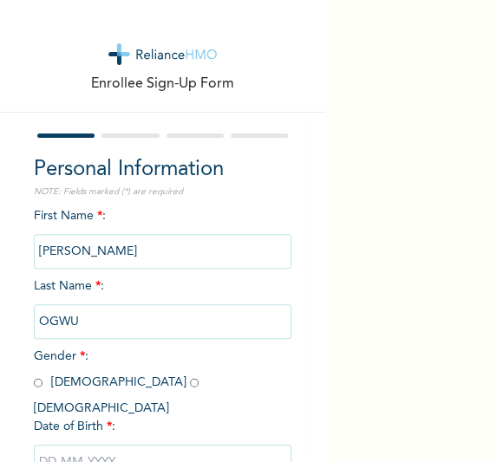
click at [36, 382] on input "radio" at bounding box center [38, 383] width 9 height 16
radio input "true"
click at [102, 445] on input "text" at bounding box center [163, 462] width 258 height 35
select select "9"
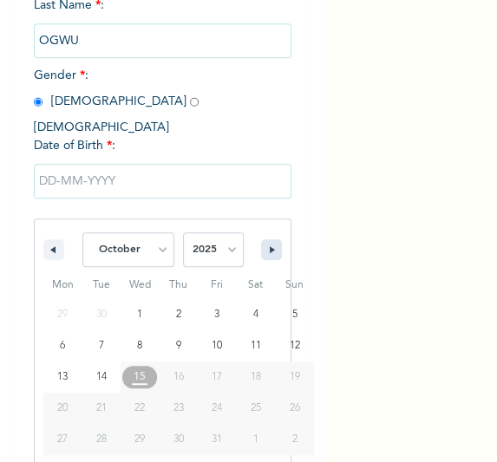
scroll to position [288, 0]
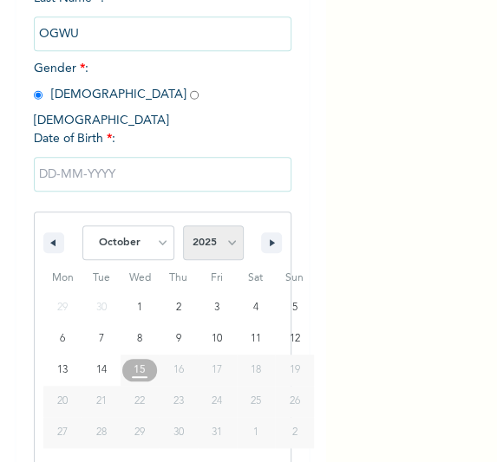
click at [231, 227] on select "2025 2024 2023 2022 2021 2020 2019 2018 2017 2016 2015 2014 2013 2012 2011 2010…" at bounding box center [213, 242] width 61 height 35
select select "1986"
click at [183, 225] on select "2025 2024 2023 2022 2021 2020 2019 2018 2017 2016 2015 2014 2013 2012 2011 2010…" at bounding box center [213, 242] width 61 height 35
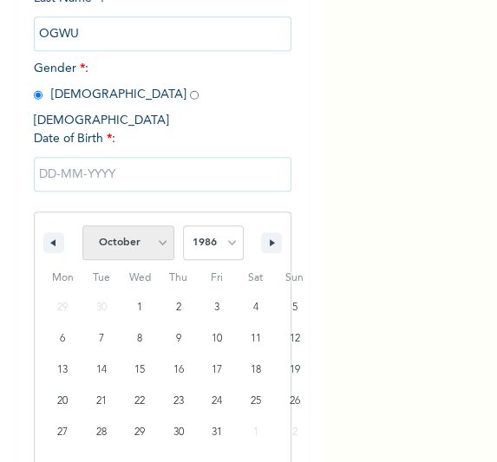
drag, startPoint x: 147, startPoint y: 227, endPoint x: 147, endPoint y: 211, distance: 16.5
click at [147, 227] on select "January February March April May June July August September October November De…" at bounding box center [128, 242] width 92 height 35
select select "5"
click at [82, 225] on select "January February March April May June July August September October November De…" at bounding box center [128, 242] width 92 height 35
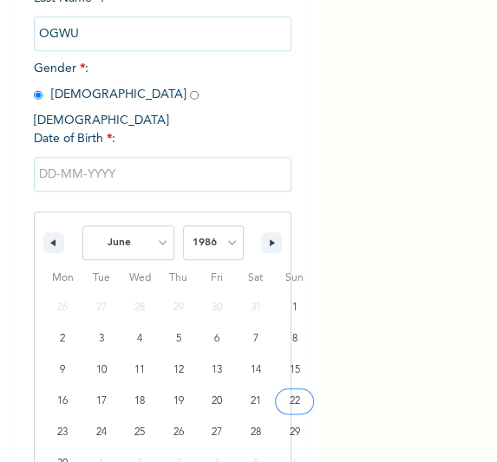
type input "06/22/1986"
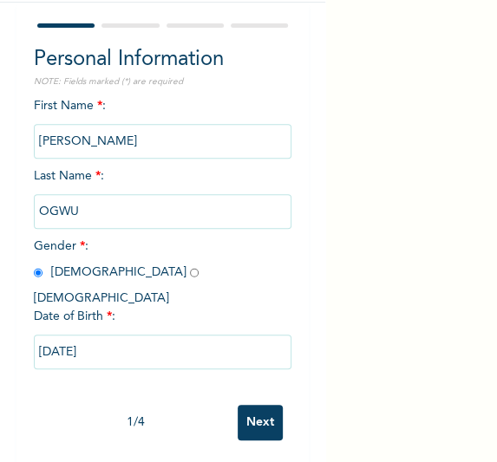
click at [245, 414] on input "Next" at bounding box center [260, 423] width 45 height 36
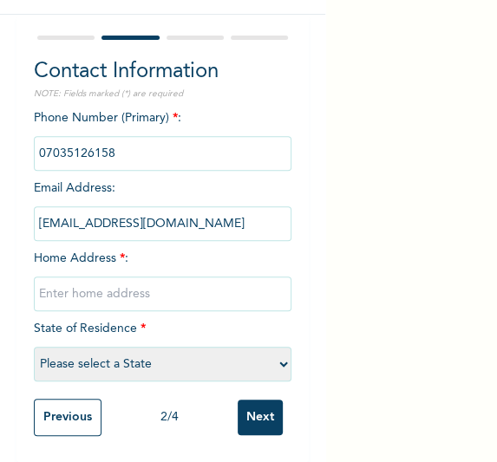
scroll to position [112, 0]
click at [105, 277] on input "text" at bounding box center [163, 294] width 258 height 35
type input "[GEOGRAPHIC_DATA]"
select select "25"
click at [251, 414] on input "Next" at bounding box center [260, 418] width 45 height 36
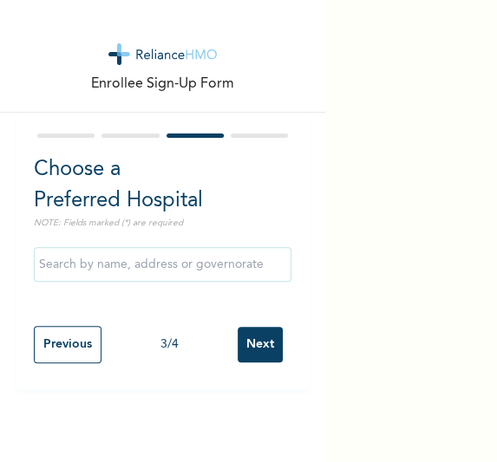
scroll to position [0, 0]
click at [245, 347] on input "Next" at bounding box center [260, 345] width 45 height 36
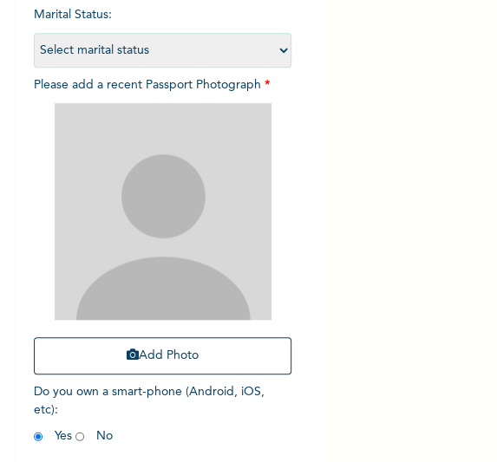
scroll to position [210, 0]
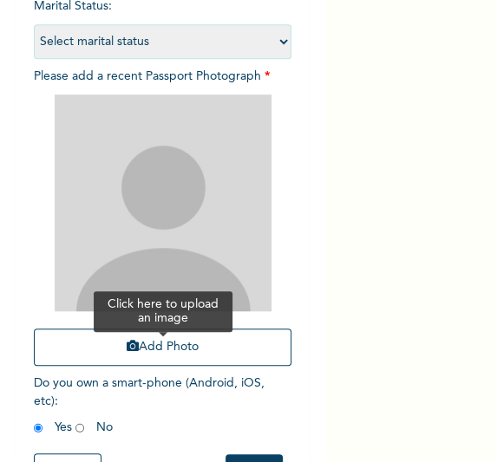
click at [187, 356] on button "Add Photo" at bounding box center [163, 347] width 258 height 37
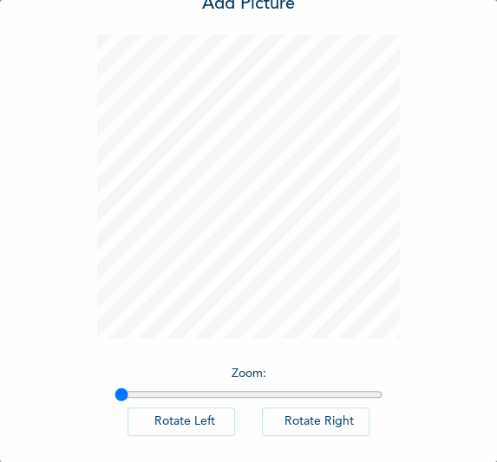
scroll to position [142, 0]
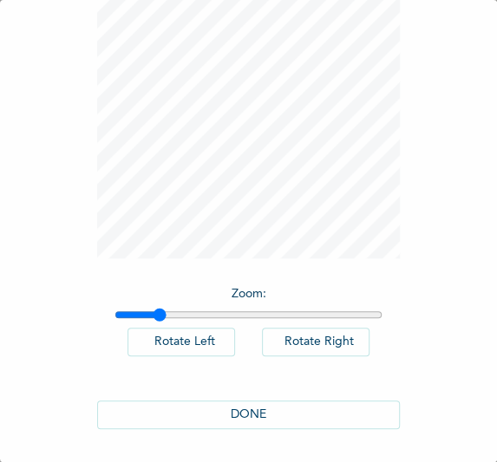
type input "1.15"
click at [153, 312] on input "range" at bounding box center [248, 315] width 269 height 14
click at [233, 420] on button "DONE" at bounding box center [249, 415] width 304 height 29
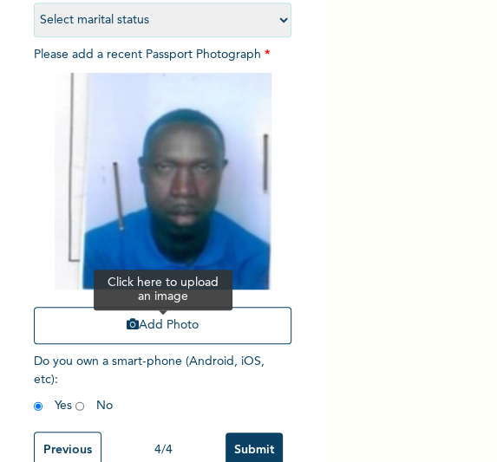
scroll to position [277, 0]
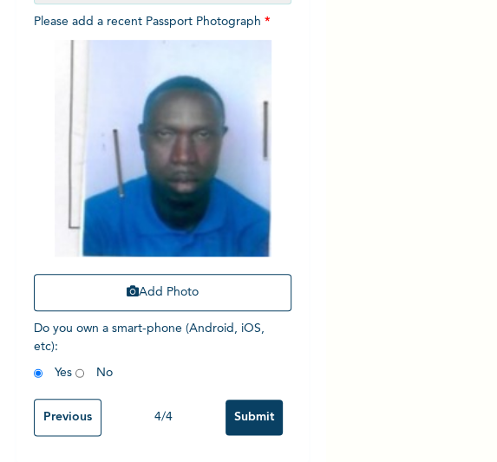
click at [248, 410] on input "Submit" at bounding box center [253, 418] width 57 height 36
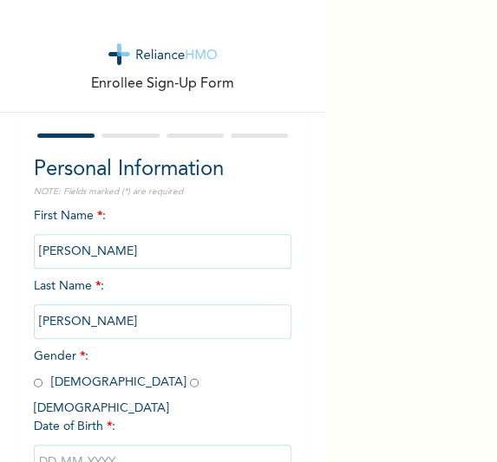
click at [431, 273] on div "Enrollee Sign-Up Form Personal Information NOTE: Fields marked (*) are required…" at bounding box center [248, 231] width 497 height 462
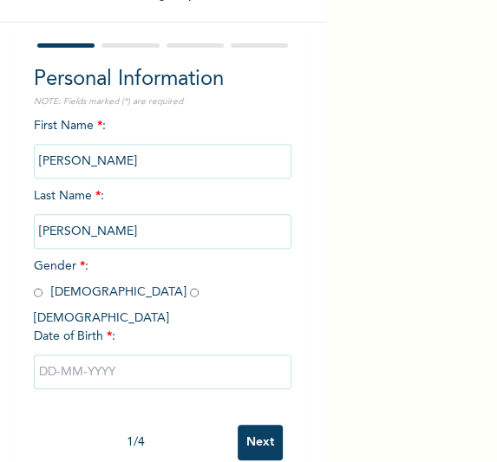
scroll to position [105, 0]
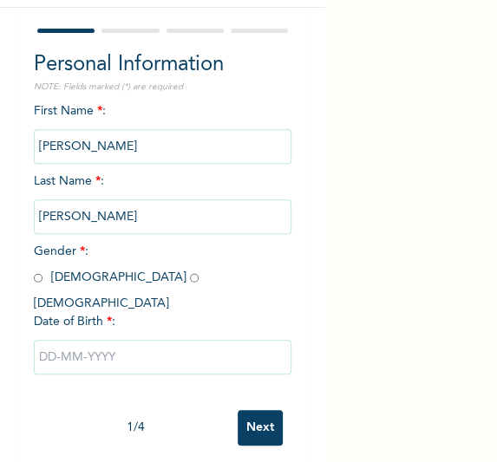
click at [34, 277] on input "radio" at bounding box center [38, 278] width 9 height 16
radio input "true"
click at [99, 347] on input "text" at bounding box center [163, 357] width 258 height 35
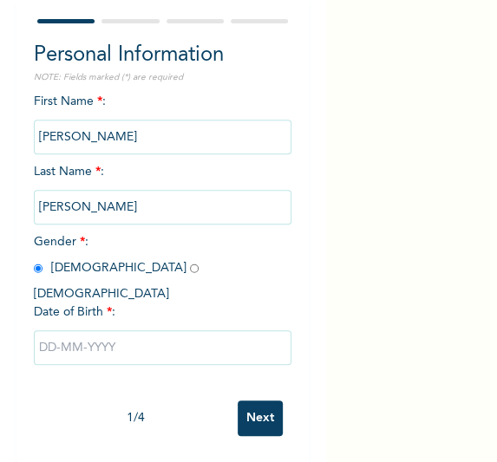
select select "9"
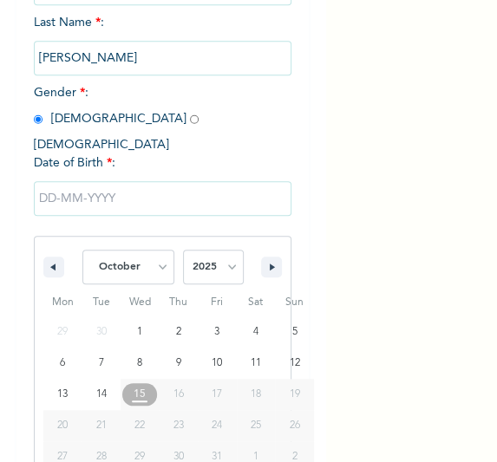
scroll to position [288, 0]
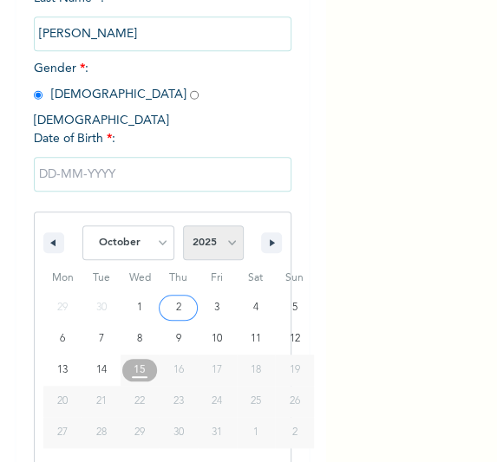
click at [220, 235] on select "2025 2024 2023 2022 2021 2020 2019 2018 2017 2016 2015 2014 2013 2012 2011 2010…" at bounding box center [213, 242] width 61 height 35
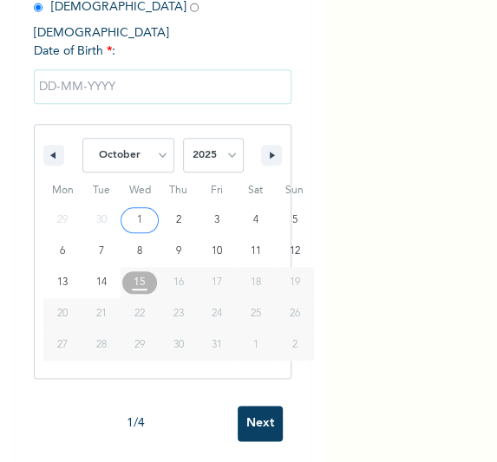
scroll to position [376, 0]
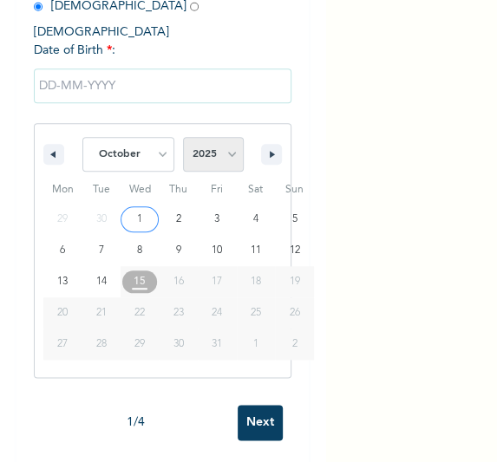
click at [199, 137] on select "2025 2024 2023 2022 2021 2020 2019 2018 2017 2016 2015 2014 2013 2012 2011 2010…" at bounding box center [213, 154] width 61 height 35
select select "1970"
click at [183, 137] on select "2025 2024 2023 2022 2021 2020 2019 2018 2017 2016 2015 2014 2013 2012 2011 2010…" at bounding box center [213, 154] width 61 height 35
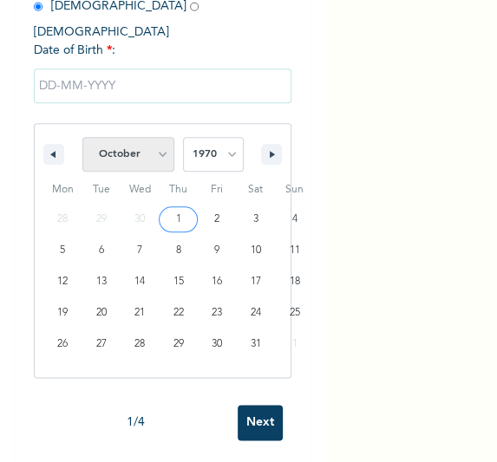
click at [156, 143] on select "January February March April May June July August September October November De…" at bounding box center [128, 154] width 92 height 35
select select "11"
click at [82, 137] on select "January February March April May June July August September October November De…" at bounding box center [128, 154] width 92 height 35
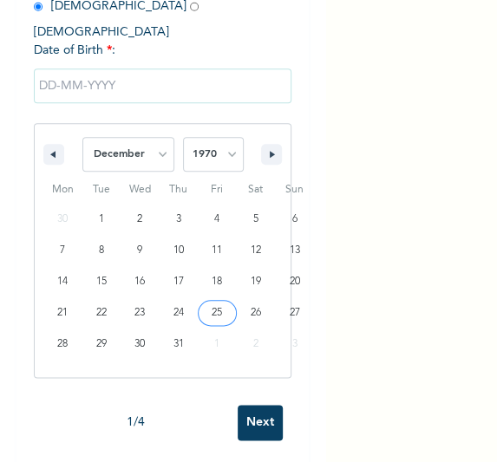
type input "12/25/1970"
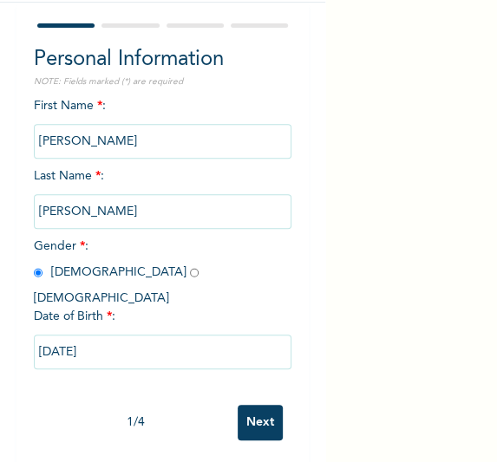
click at [241, 405] on input "Next" at bounding box center [260, 423] width 45 height 36
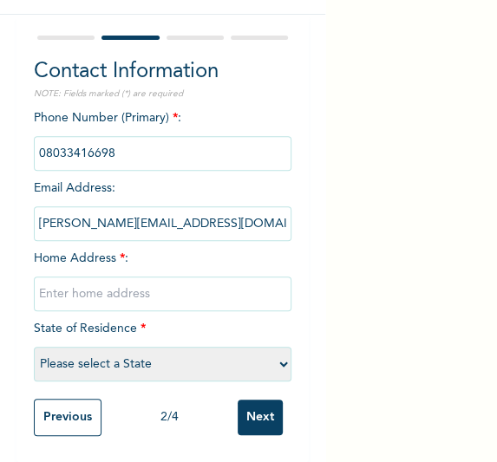
click at [135, 277] on input "text" at bounding box center [163, 294] width 258 height 35
type input "[GEOGRAPHIC_DATA]"
select select "25"
click at [258, 414] on input "Next" at bounding box center [260, 418] width 45 height 36
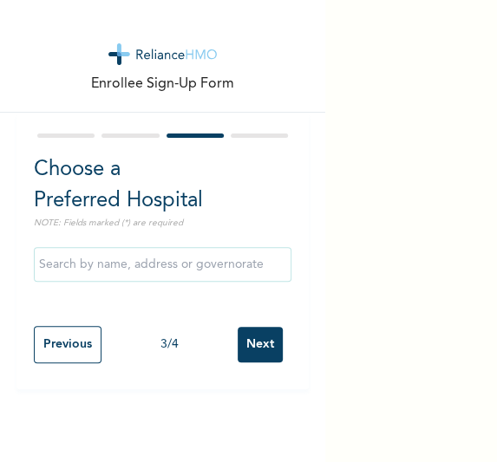
click at [245, 345] on input "Next" at bounding box center [260, 345] width 45 height 36
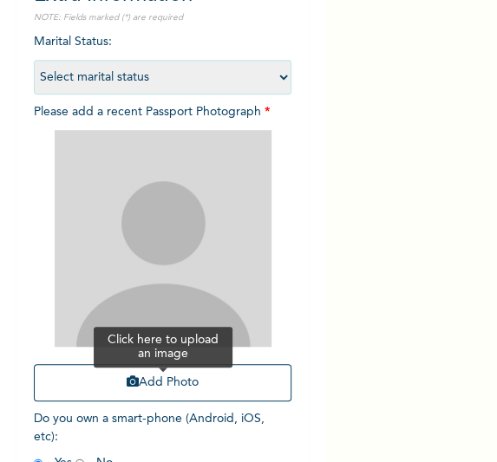
scroll to position [210, 0]
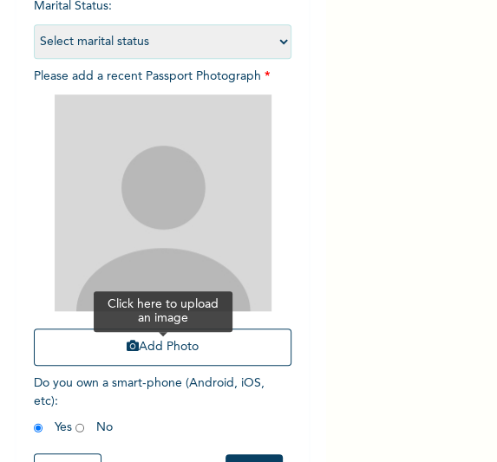
click at [159, 337] on button "Add Photo" at bounding box center [163, 347] width 258 height 37
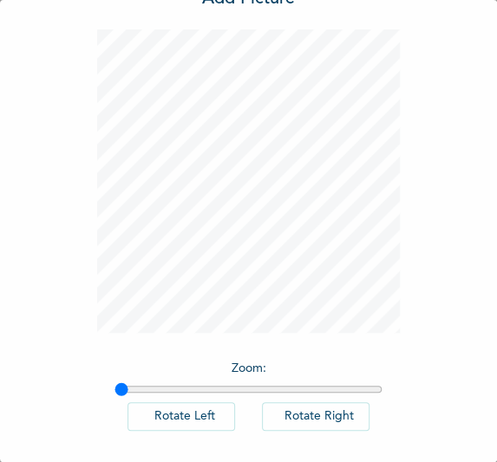
scroll to position [142, 0]
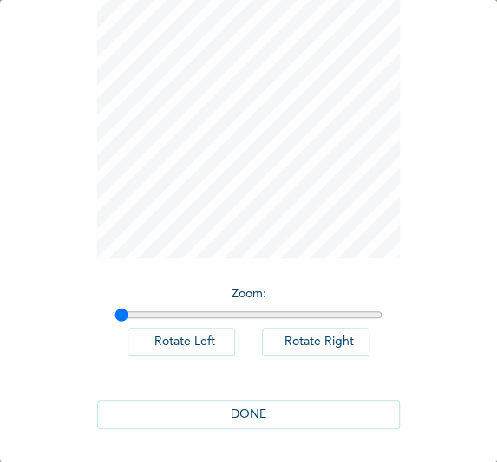
click at [223, 428] on div "DONE" at bounding box center [249, 414] width 304 height 63
click at [221, 417] on button "DONE" at bounding box center [249, 415] width 304 height 29
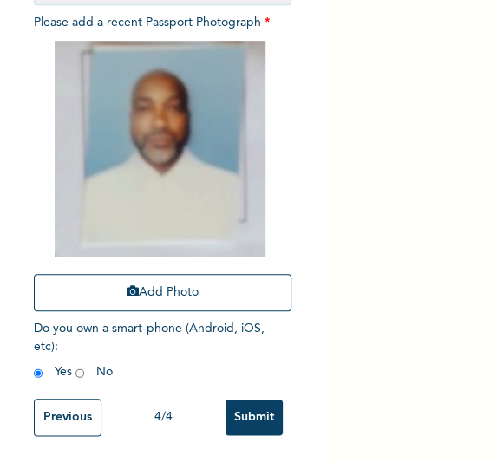
scroll to position [276, 0]
click at [251, 403] on input "Submit" at bounding box center [253, 418] width 57 height 36
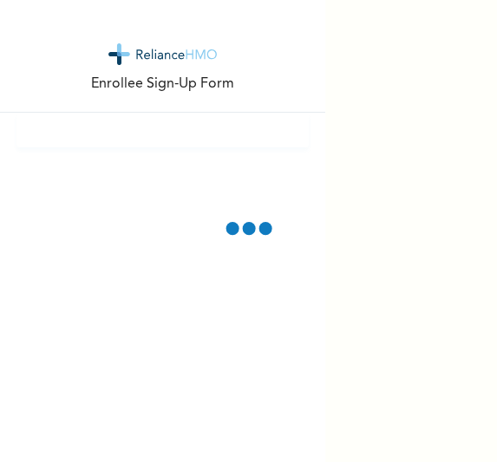
scroll to position [0, 0]
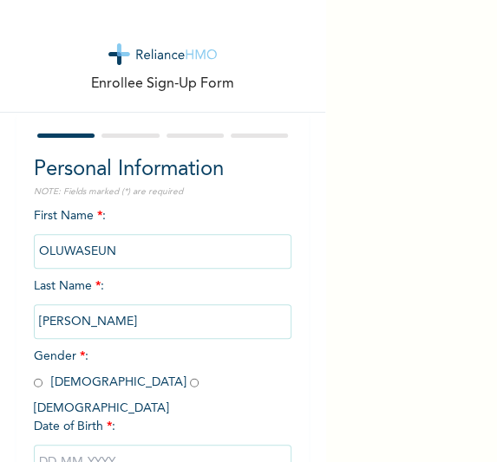
drag, startPoint x: 120, startPoint y: 364, endPoint x: 106, endPoint y: 362, distance: 14.1
click at [120, 364] on div "First Name * : OLUWASEUN Last Name * : [PERSON_NAME] Gender * : [DEMOGRAPHIC_DA…" at bounding box center [163, 356] width 258 height 299
click at [30, 382] on div "Personal Information NOTE: Fields marked (*) are required First Name * : OLUWAS…" at bounding box center [162, 345] width 293 height 464
click at [37, 379] on input "radio" at bounding box center [38, 383] width 9 height 16
radio input "true"
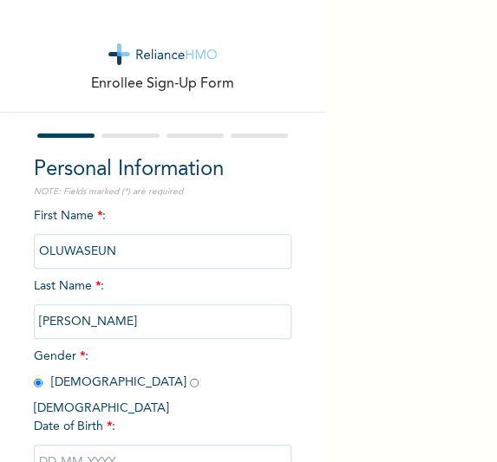
click at [74, 445] on input "text" at bounding box center [163, 462] width 258 height 35
select select "9"
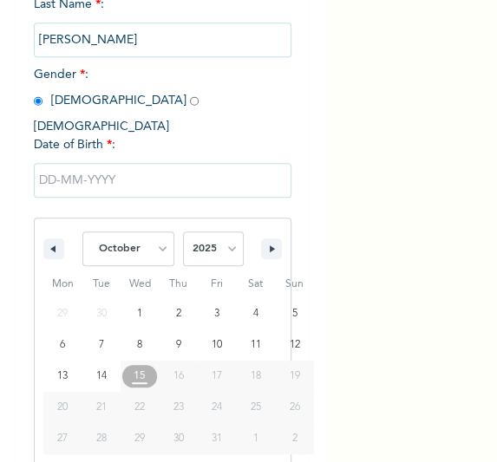
scroll to position [288, 0]
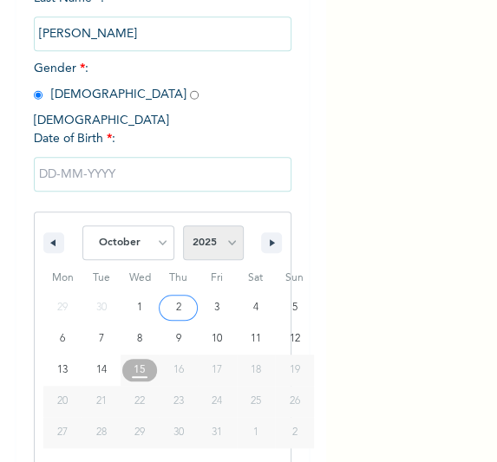
click at [224, 225] on select "2025 2024 2023 2022 2021 2020 2019 2018 2017 2016 2015 2014 2013 2012 2011 2010…" at bounding box center [213, 242] width 61 height 35
select select "1979"
click at [183, 225] on select "2025 2024 2023 2022 2021 2020 2019 2018 2017 2016 2015 2014 2013 2012 2011 2010…" at bounding box center [213, 242] width 61 height 35
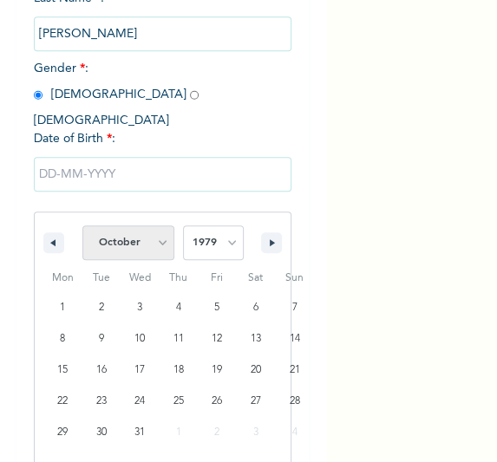
click at [147, 225] on select "January February March April May June July August September October November De…" at bounding box center [128, 242] width 92 height 35
select select "1"
click at [82, 225] on select "January February March April May June July August September October November De…" at bounding box center [128, 242] width 92 height 35
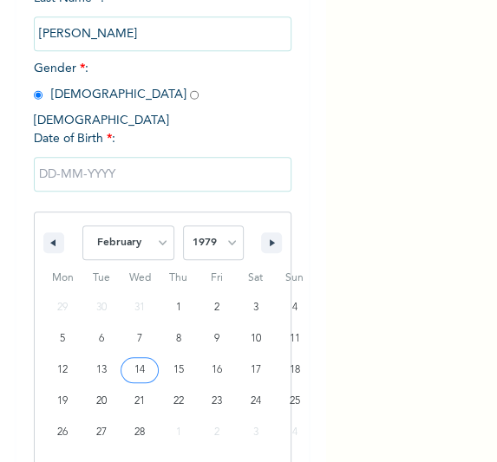
type input "02/14/1979"
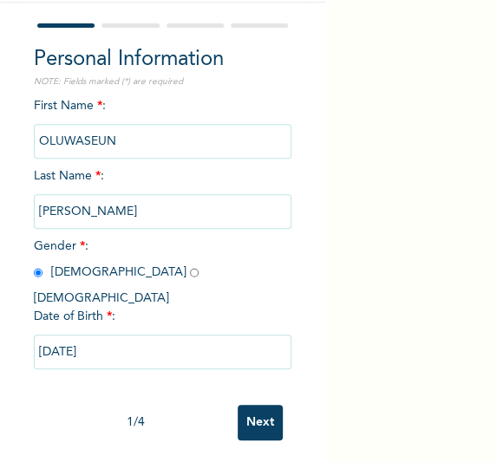
click at [243, 408] on input "Next" at bounding box center [260, 423] width 45 height 36
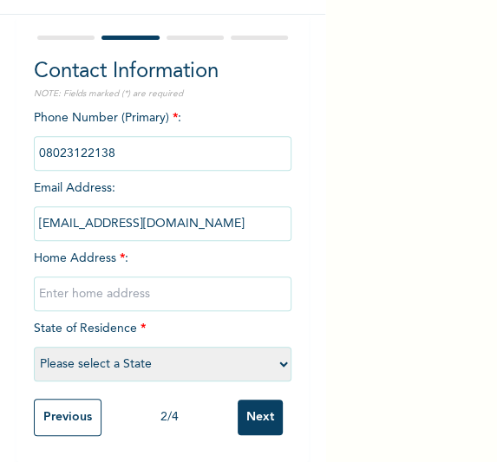
drag, startPoint x: 116, startPoint y: 277, endPoint x: 132, endPoint y: 283, distance: 16.5
click at [116, 277] on input "text" at bounding box center [163, 294] width 258 height 35
type input "[GEOGRAPHIC_DATA]"
select select "25"
click at [248, 401] on input "Next" at bounding box center [260, 418] width 45 height 36
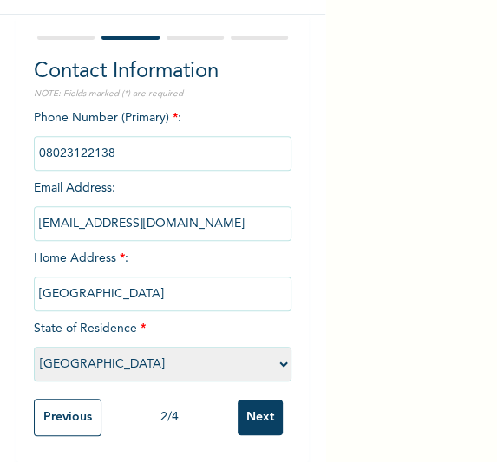
scroll to position [0, 0]
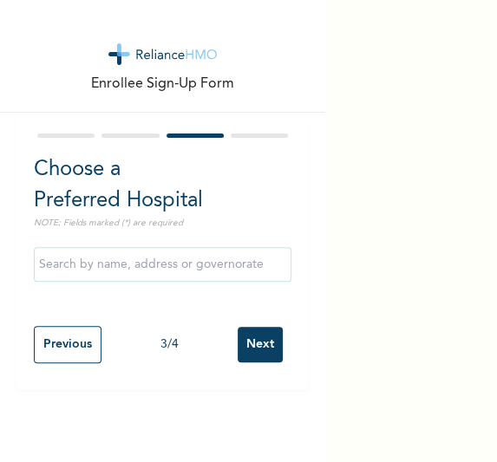
click at [246, 346] on input "Next" at bounding box center [260, 345] width 45 height 36
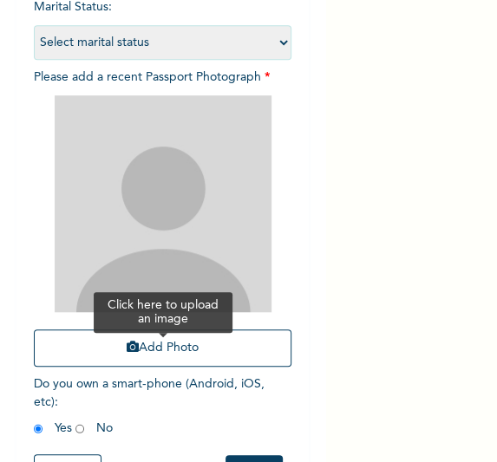
scroll to position [210, 0]
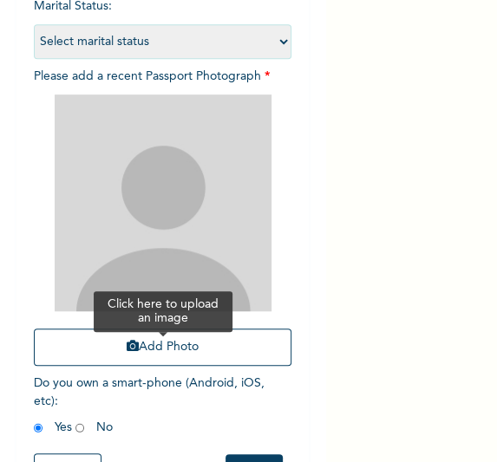
click at [182, 358] on button "Add Photo" at bounding box center [163, 347] width 258 height 37
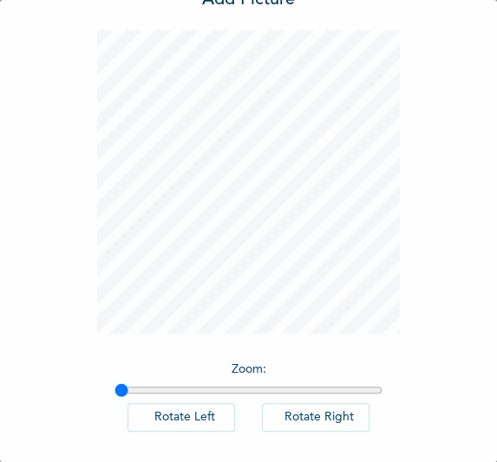
scroll to position [142, 0]
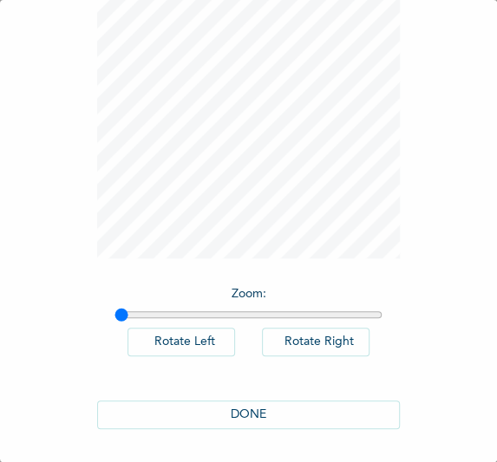
click at [238, 401] on button "DONE" at bounding box center [249, 415] width 304 height 29
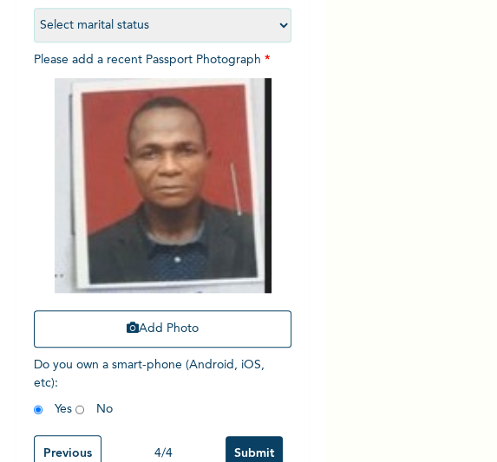
scroll to position [276, 0]
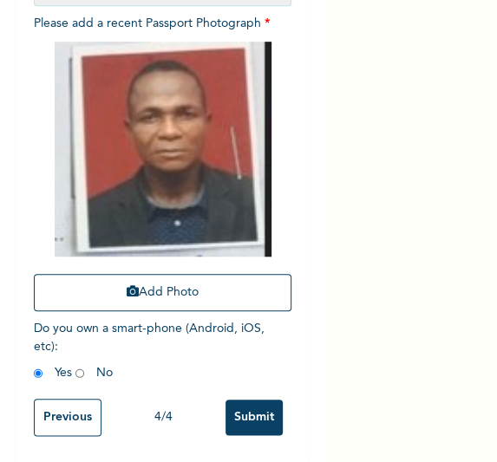
click at [250, 401] on input "Submit" at bounding box center [253, 418] width 57 height 36
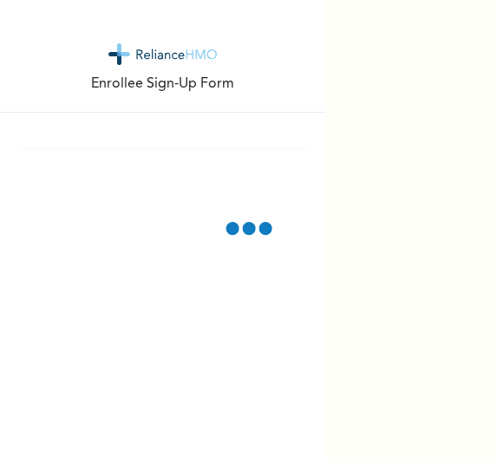
scroll to position [0, 0]
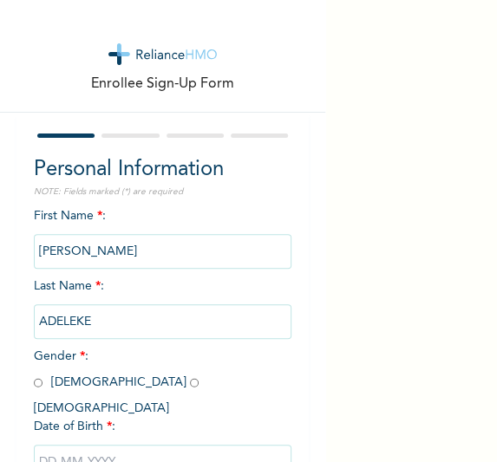
click at [31, 385] on div "Personal Information NOTE: Fields marked (*) are required First Name * : [PERSO…" at bounding box center [162, 345] width 293 height 464
click at [40, 387] on input "radio" at bounding box center [38, 383] width 9 height 16
radio input "true"
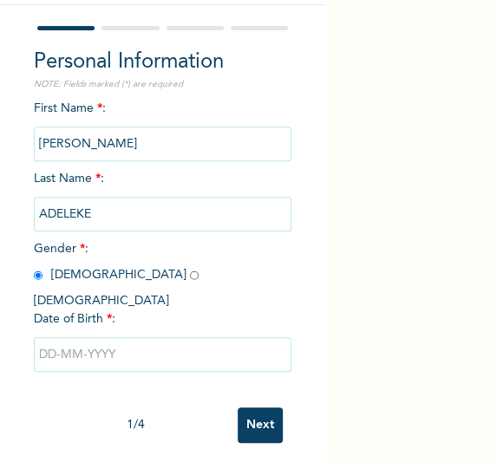
scroll to position [110, 0]
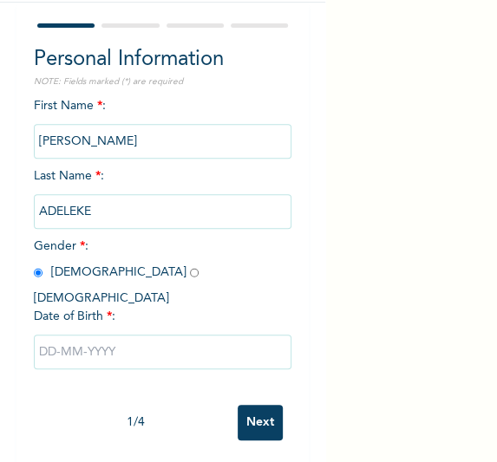
click at [85, 335] on input "text" at bounding box center [163, 352] width 258 height 35
select select "9"
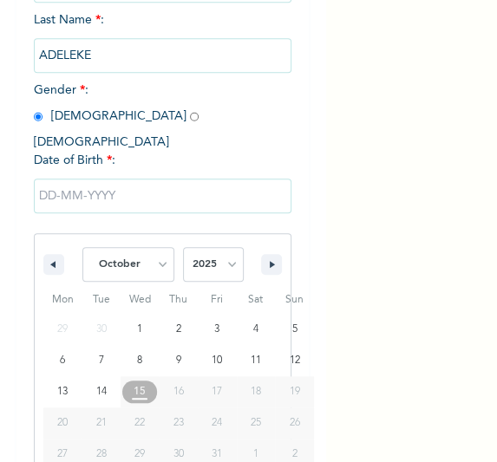
scroll to position [288, 0]
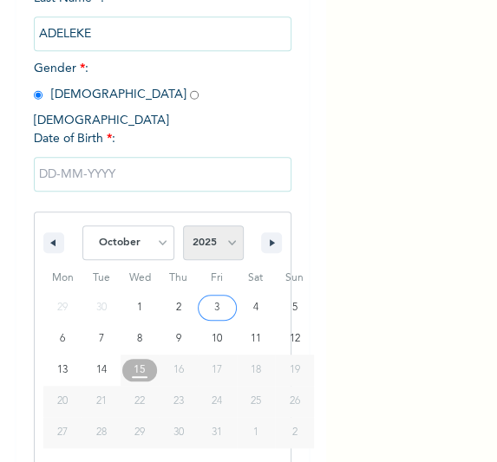
click at [232, 225] on select "2025 2024 2023 2022 2021 2020 2019 2018 2017 2016 2015 2014 2013 2012 2011 2010…" at bounding box center [213, 242] width 61 height 35
select select "1997"
click at [183, 225] on select "2025 2024 2023 2022 2021 2020 2019 2018 2017 2016 2015 2014 2013 2012 2011 2010…" at bounding box center [213, 242] width 61 height 35
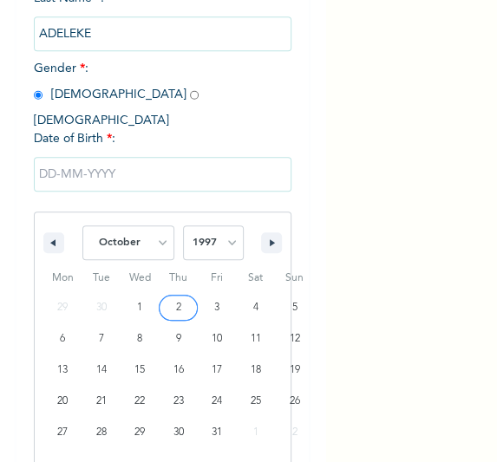
type input "10/09/1997"
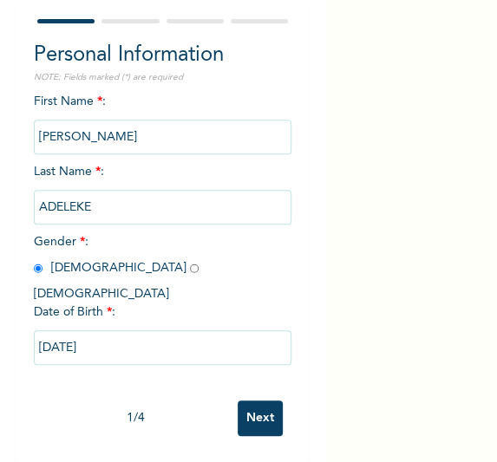
scroll to position [110, 0]
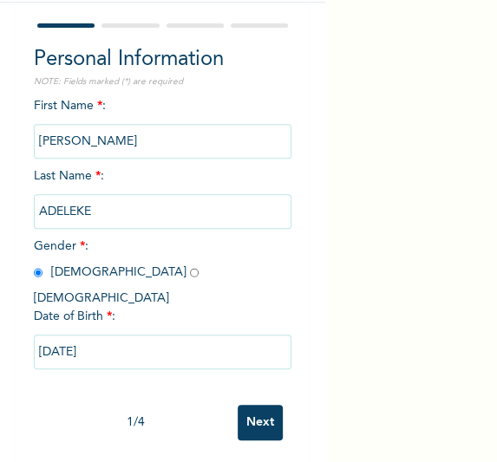
click at [243, 408] on input "Next" at bounding box center [260, 423] width 45 height 36
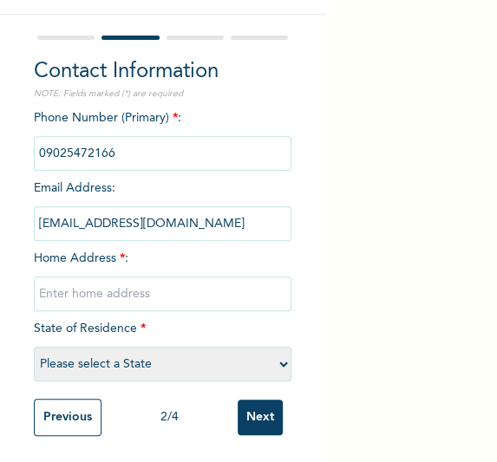
click at [162, 285] on input "text" at bounding box center [163, 294] width 258 height 35
type input "[GEOGRAPHIC_DATA]"
select select "25"
click at [242, 412] on input "Next" at bounding box center [260, 418] width 45 height 36
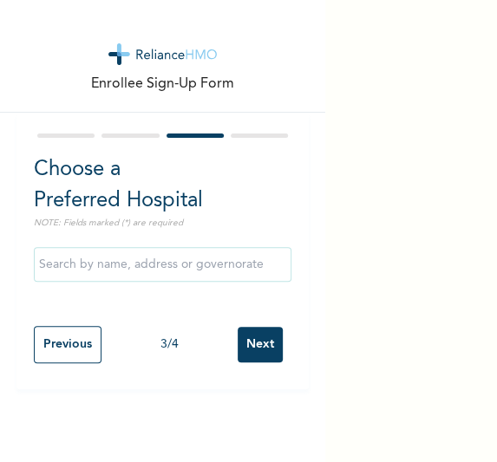
scroll to position [0, 0]
click at [241, 353] on input "Next" at bounding box center [260, 345] width 45 height 36
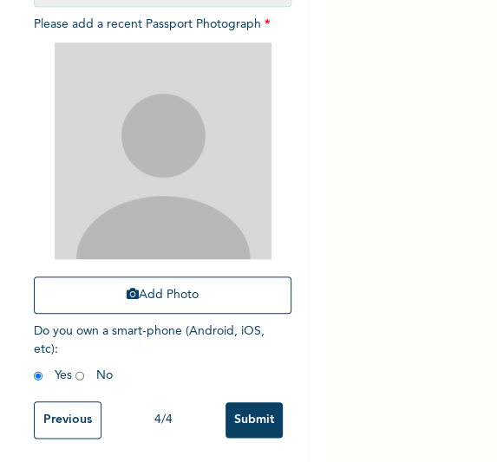
scroll to position [277, 0]
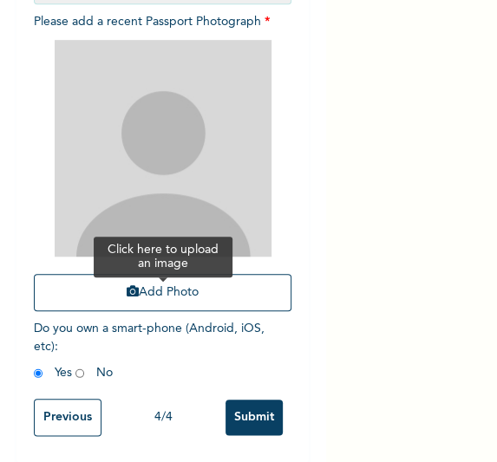
click at [132, 274] on button "Add Photo" at bounding box center [163, 292] width 258 height 37
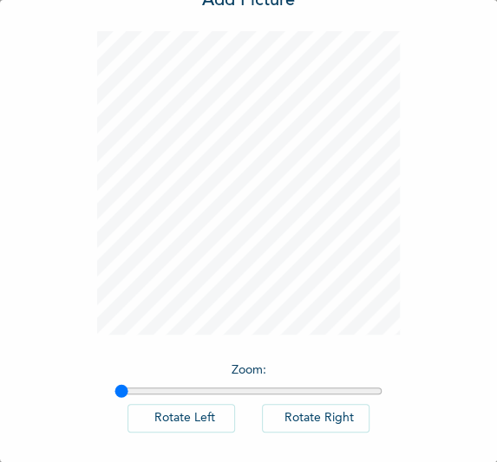
scroll to position [142, 0]
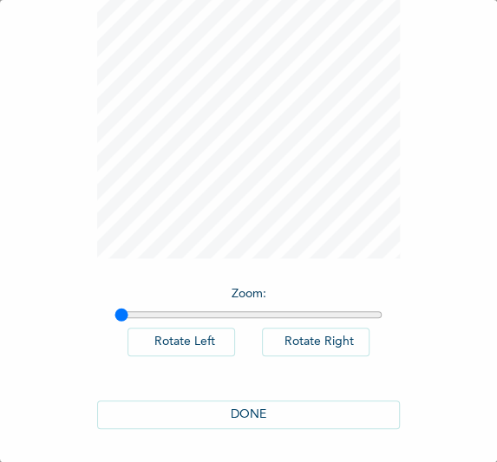
click at [219, 405] on button "DONE" at bounding box center [249, 415] width 304 height 29
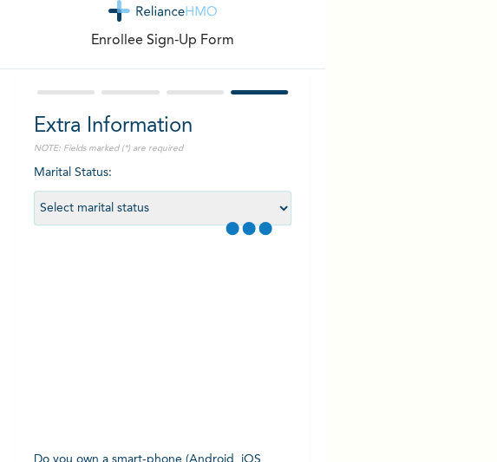
scroll to position [186, 0]
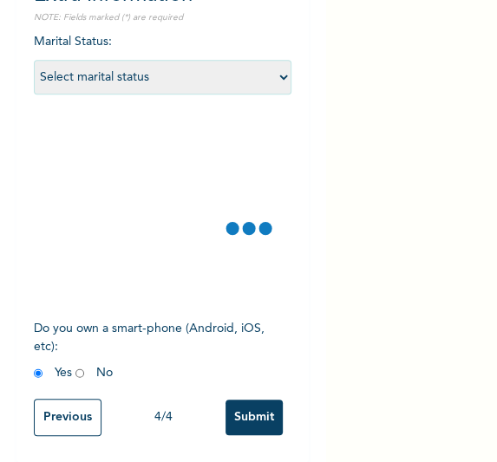
click at [225, 419] on input "Submit" at bounding box center [253, 418] width 57 height 36
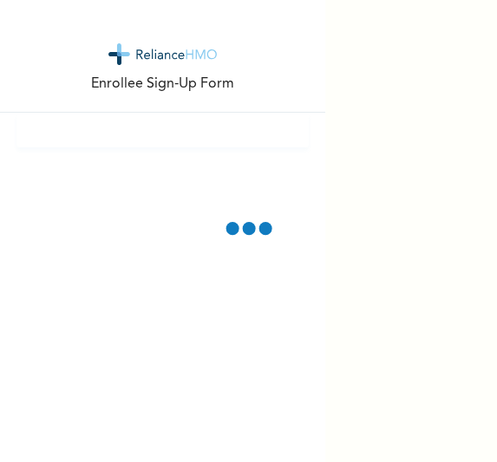
scroll to position [138, 0]
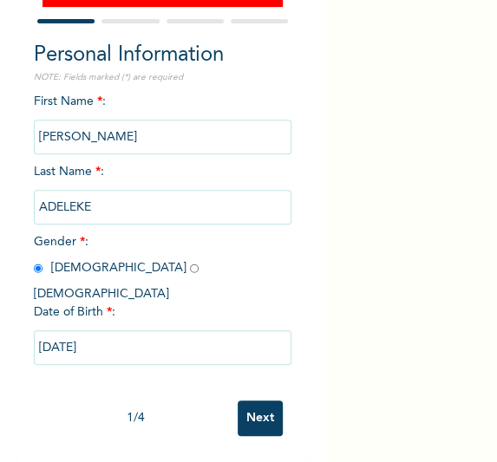
click at [238, 401] on input "Next" at bounding box center [260, 419] width 45 height 36
select select "25"
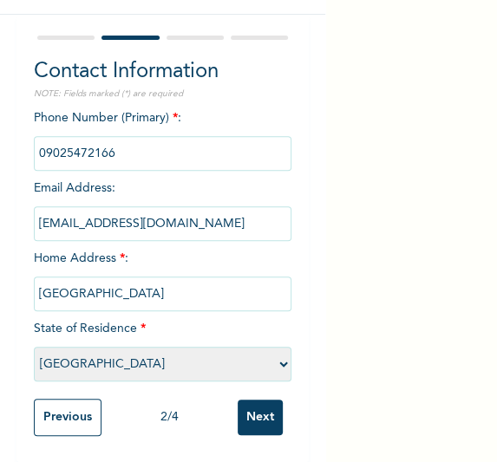
scroll to position [110, 0]
click at [238, 400] on input "Next" at bounding box center [260, 418] width 45 height 36
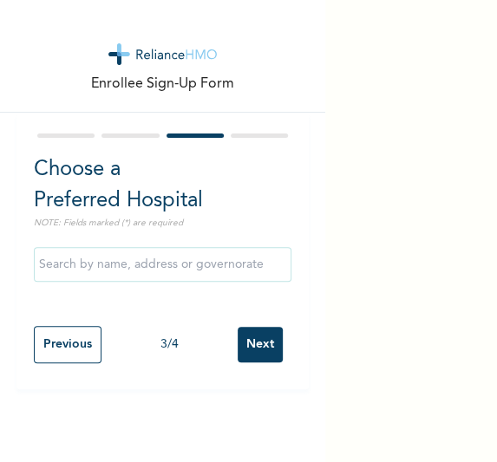
scroll to position [0, 0]
click at [245, 352] on input "Next" at bounding box center [260, 345] width 45 height 36
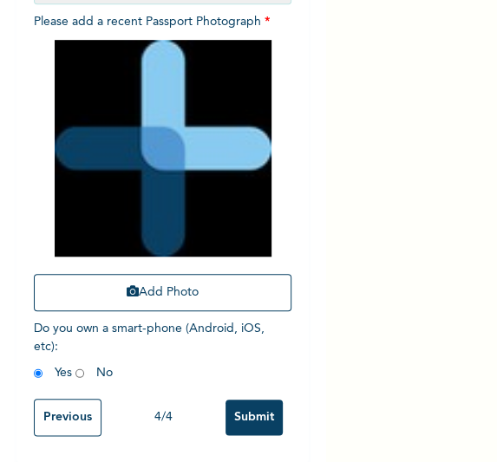
scroll to position [277, 0]
click at [236, 400] on input "Submit" at bounding box center [253, 418] width 57 height 36
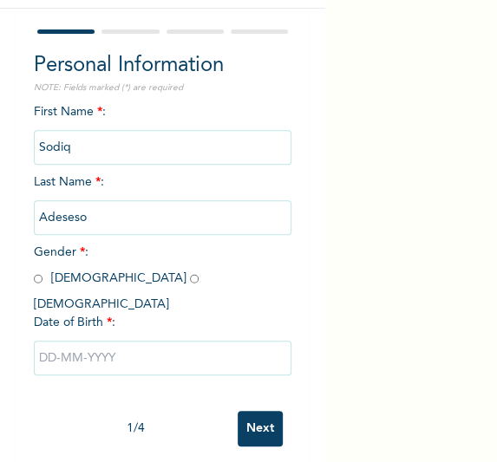
scroll to position [105, 0]
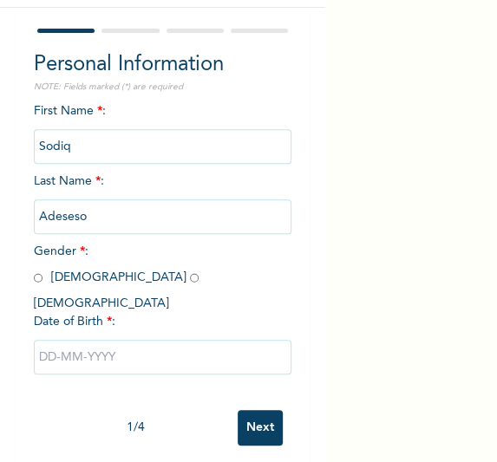
click at [34, 282] on input "radio" at bounding box center [38, 278] width 9 height 16
radio input "true"
click at [75, 341] on input "text" at bounding box center [163, 357] width 258 height 35
select select "9"
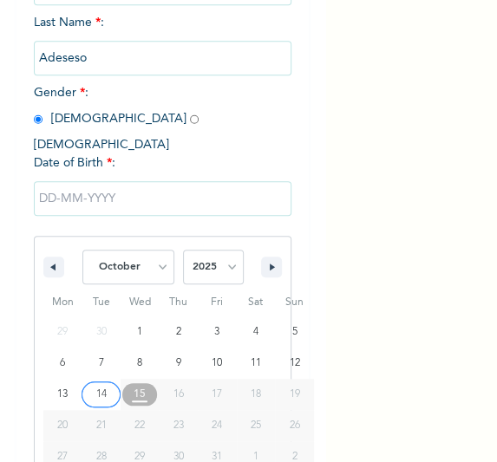
scroll to position [288, 0]
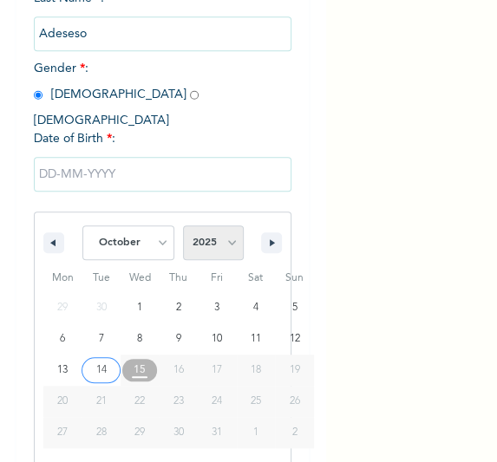
click at [230, 228] on select "2025 2024 2023 2022 2021 2020 2019 2018 2017 2016 2015 2014 2013 2012 2011 2010…" at bounding box center [213, 242] width 61 height 35
select select "1987"
click at [183, 225] on select "2025 2024 2023 2022 2021 2020 2019 2018 2017 2016 2015 2014 2013 2012 2011 2010…" at bounding box center [213, 242] width 61 height 35
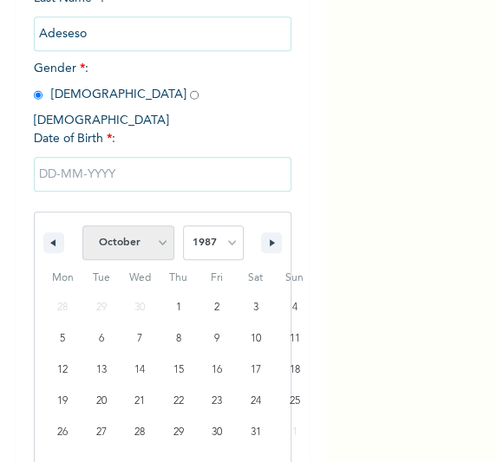
drag, startPoint x: 149, startPoint y: 234, endPoint x: 141, endPoint y: 212, distance: 23.0
click at [149, 234] on select "January February March April May June July August September October November De…" at bounding box center [128, 242] width 92 height 35
select select "3"
click at [82, 225] on select "January February March April May June July August September October November De…" at bounding box center [128, 242] width 92 height 35
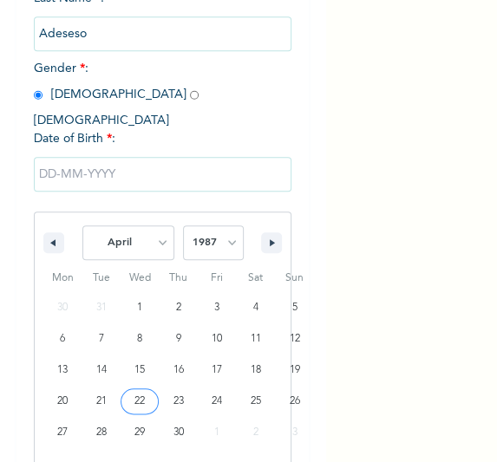
type input "[DATE]"
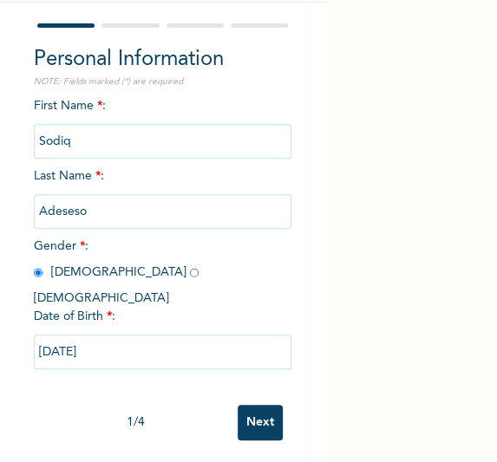
click at [258, 416] on input "Next" at bounding box center [260, 423] width 45 height 36
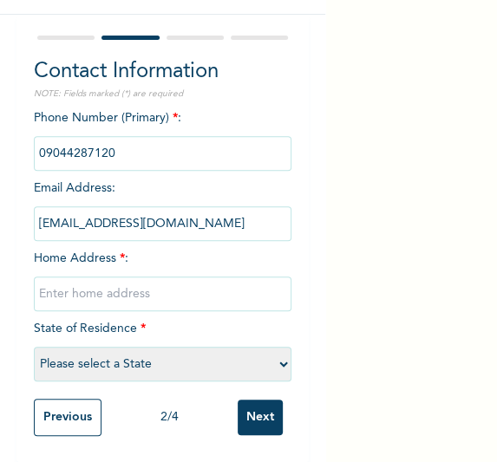
click at [127, 289] on input "text" at bounding box center [163, 294] width 258 height 35
click at [146, 282] on input "text" at bounding box center [163, 294] width 258 height 35
type input "[GEOGRAPHIC_DATA]"
select select "25"
click at [266, 416] on input "Next" at bounding box center [260, 418] width 45 height 36
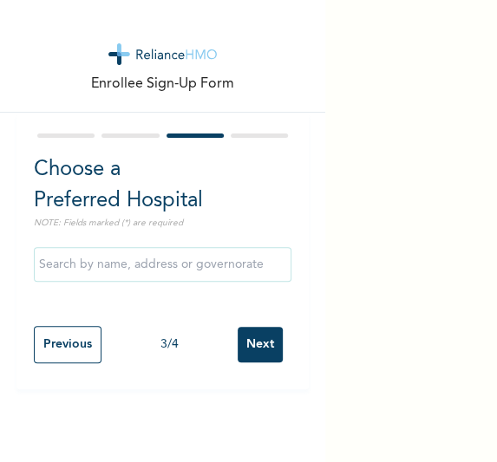
scroll to position [0, 0]
click at [238, 335] on input "Next" at bounding box center [260, 345] width 45 height 36
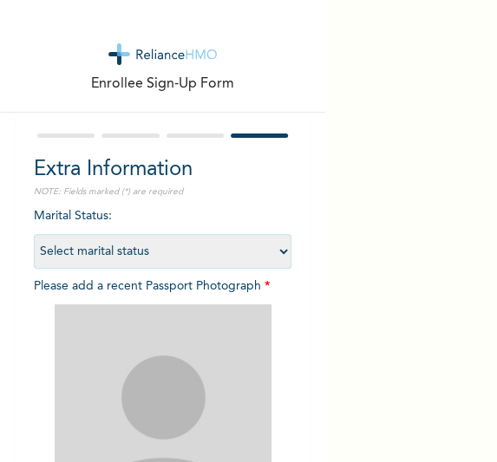
scroll to position [263, 0]
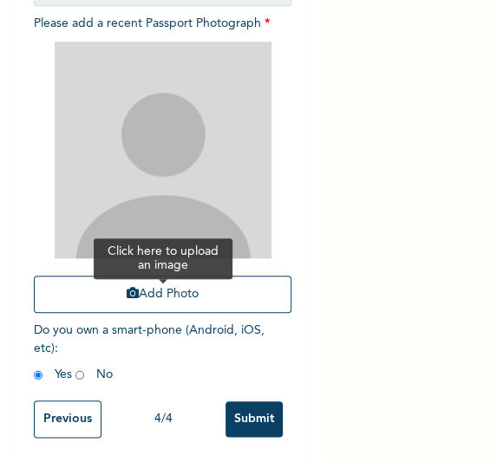
click at [155, 297] on button "Add Photo" at bounding box center [163, 294] width 258 height 37
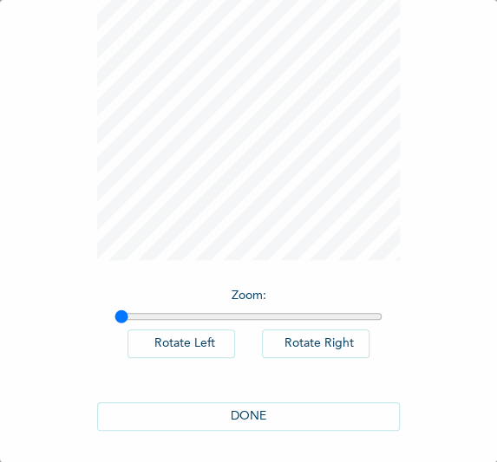
scroll to position [142, 0]
click at [284, 411] on button "DONE" at bounding box center [249, 415] width 304 height 29
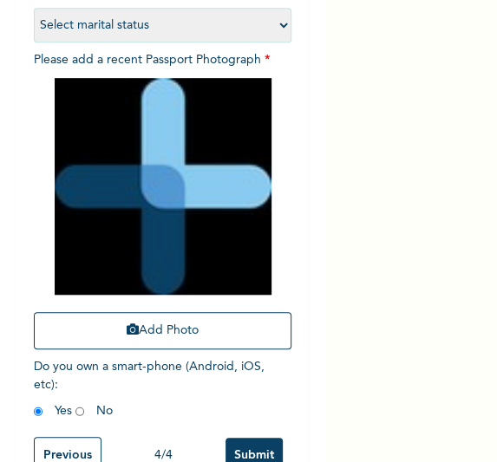
scroll to position [277, 0]
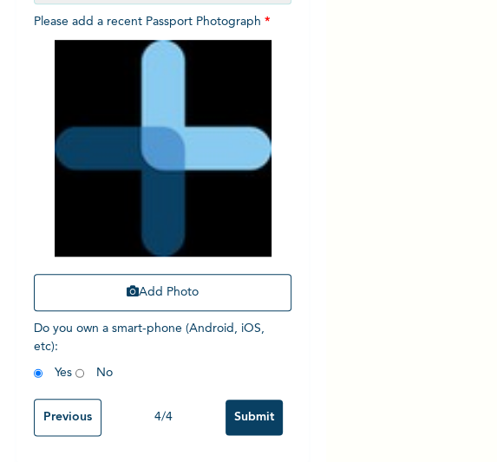
click at [237, 400] on input "Submit" at bounding box center [253, 418] width 57 height 36
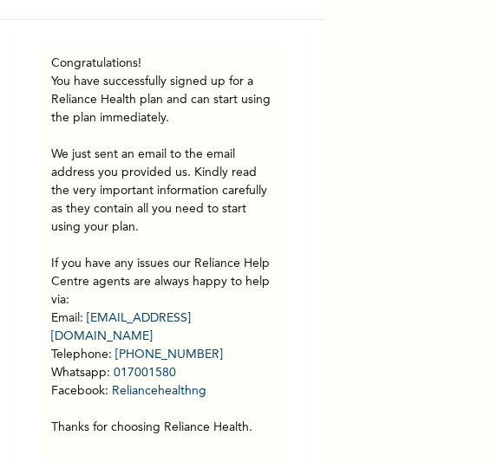
scroll to position [0, 0]
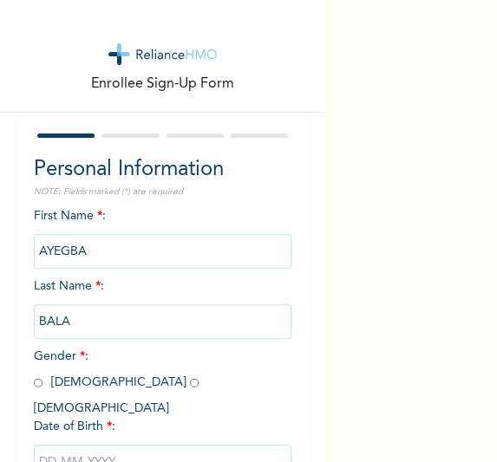
drag, startPoint x: 40, startPoint y: 387, endPoint x: 50, endPoint y: 407, distance: 22.5
click at [40, 387] on input "radio" at bounding box center [38, 383] width 9 height 16
radio input "true"
click at [97, 445] on input "text" at bounding box center [163, 462] width 258 height 35
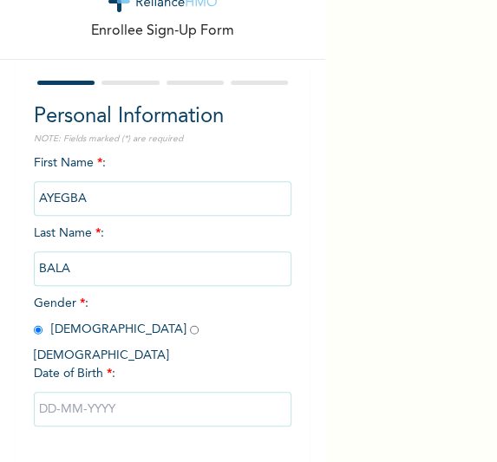
select select "9"
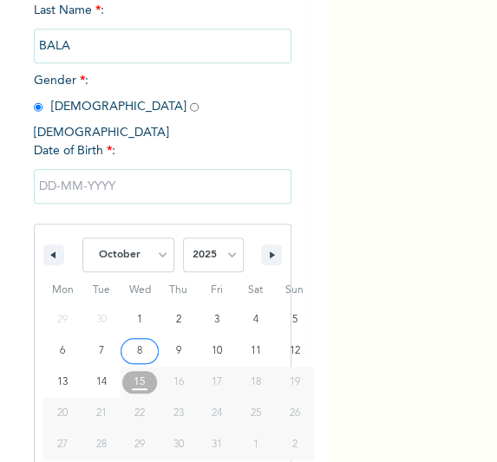
scroll to position [288, 0]
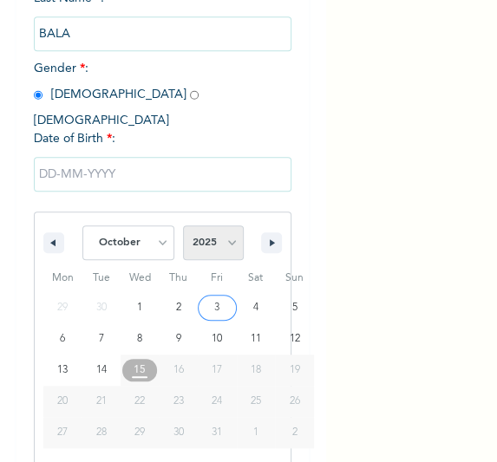
drag, startPoint x: 228, startPoint y: 233, endPoint x: 201, endPoint y: 210, distance: 35.6
click at [228, 233] on select "2025 2024 2023 2022 2021 2020 2019 2018 2017 2016 2015 2014 2013 2012 2011 2010…" at bounding box center [213, 242] width 61 height 35
select select "1991"
click at [183, 225] on select "2025 2024 2023 2022 2021 2020 2019 2018 2017 2016 2015 2014 2013 2012 2011 2010…" at bounding box center [213, 242] width 61 height 35
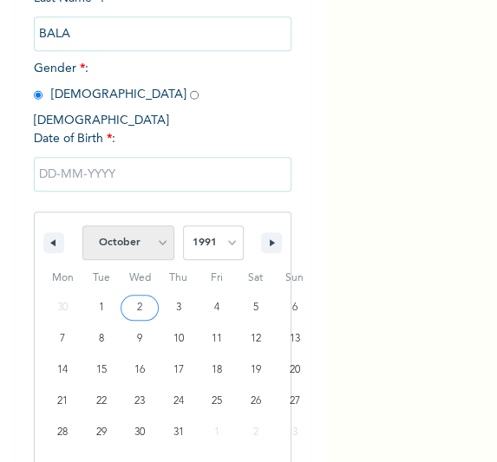
click at [157, 226] on select "January February March April May June July August September October November De…" at bounding box center [128, 242] width 92 height 35
select select "7"
click at [82, 225] on select "January February March April May June July August September October November De…" at bounding box center [128, 242] width 92 height 35
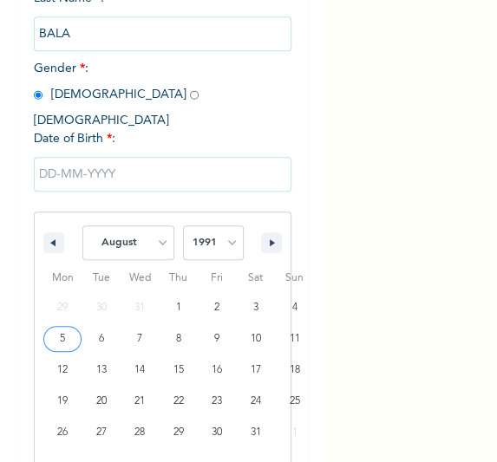
type input "08/05/1991"
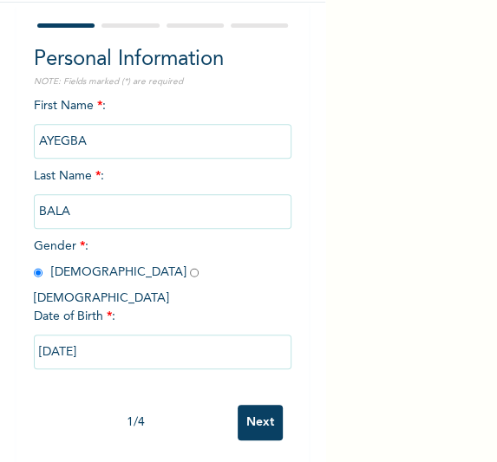
click at [262, 411] on input "Next" at bounding box center [260, 423] width 45 height 36
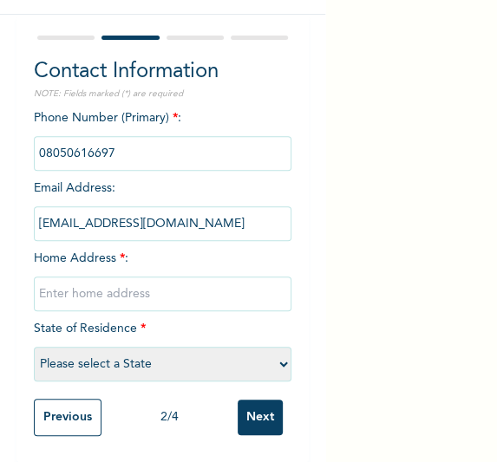
click at [140, 284] on input "text" at bounding box center [163, 294] width 258 height 35
type input "LAGOS"
select select "25"
click at [247, 408] on input "Next" at bounding box center [260, 418] width 45 height 36
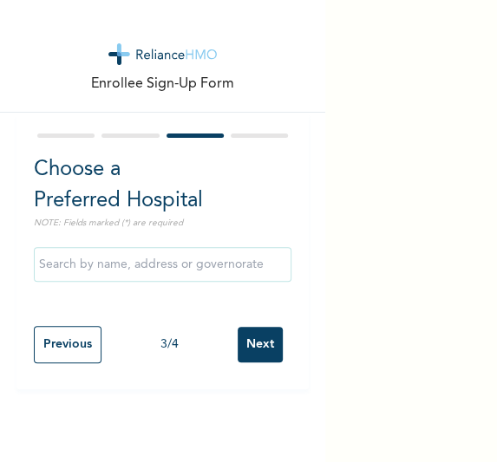
click at [246, 336] on input "Next" at bounding box center [260, 345] width 45 height 36
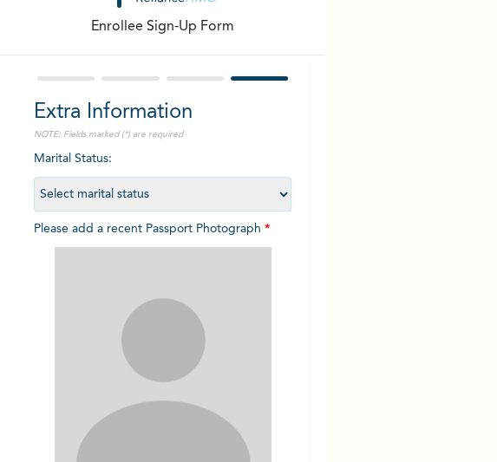
scroll to position [210, 0]
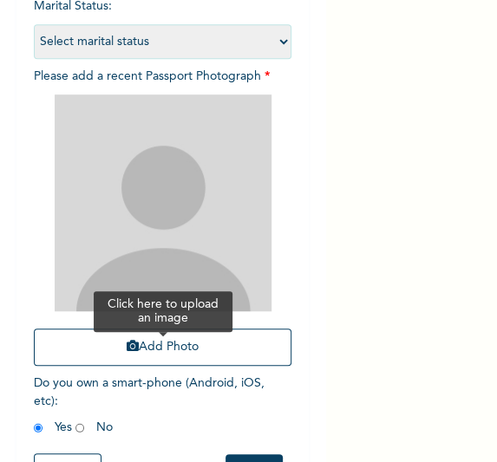
click at [153, 337] on button "Add Photo" at bounding box center [163, 347] width 258 height 37
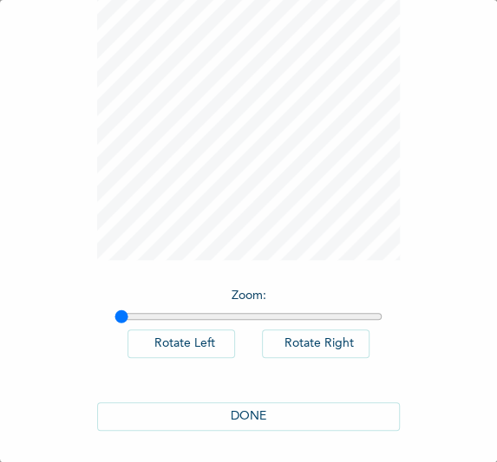
scroll to position [142, 0]
click at [236, 413] on button "DONE" at bounding box center [249, 415] width 304 height 29
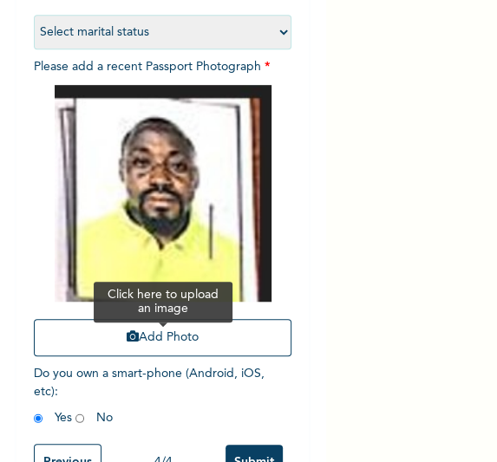
scroll to position [277, 0]
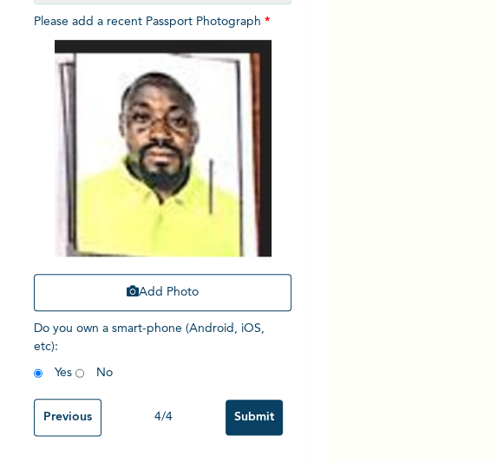
click at [232, 401] on input "Submit" at bounding box center [253, 418] width 57 height 36
